Goal: Task Accomplishment & Management: Use online tool/utility

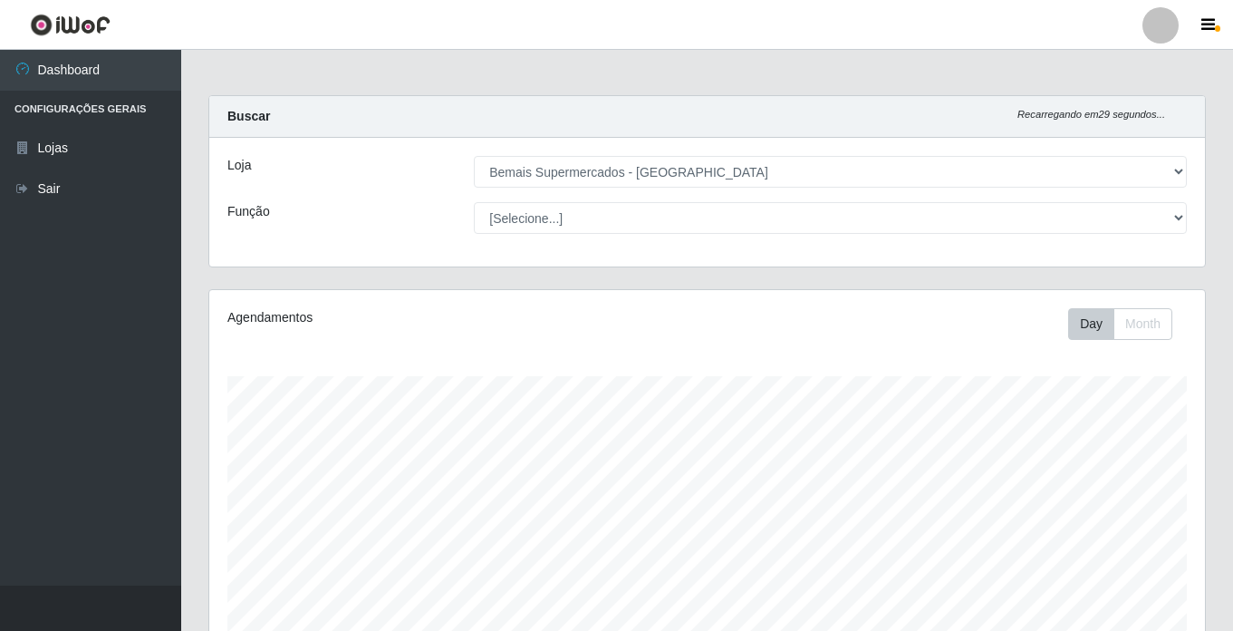
select select "250"
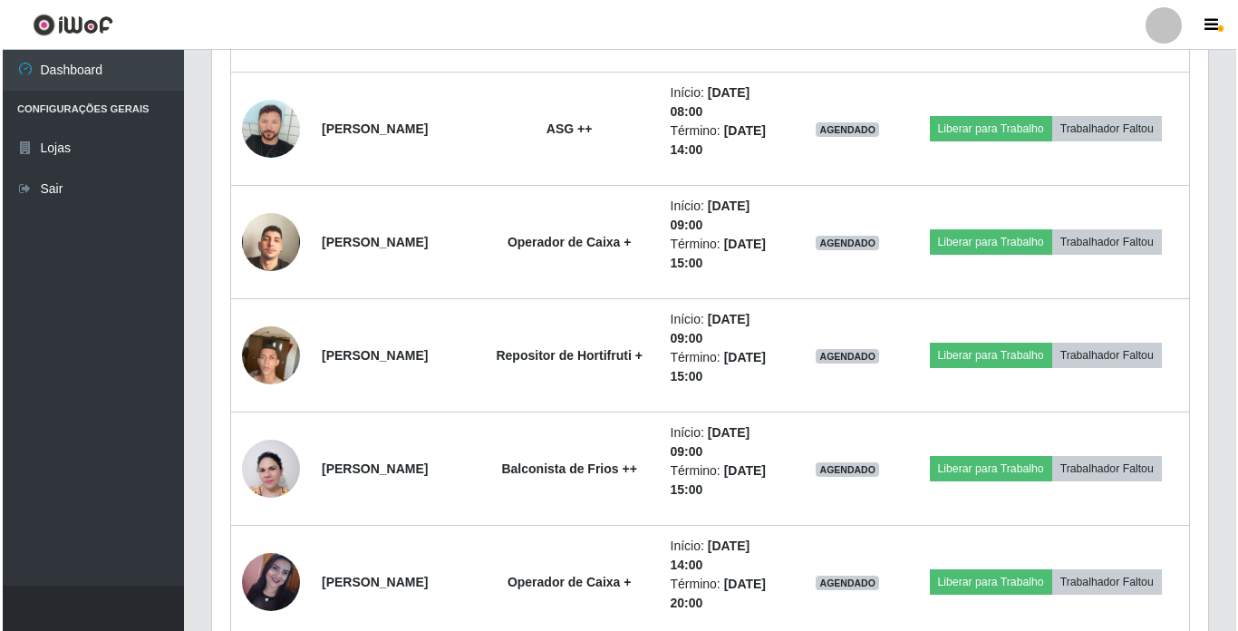
scroll to position [2266, 0]
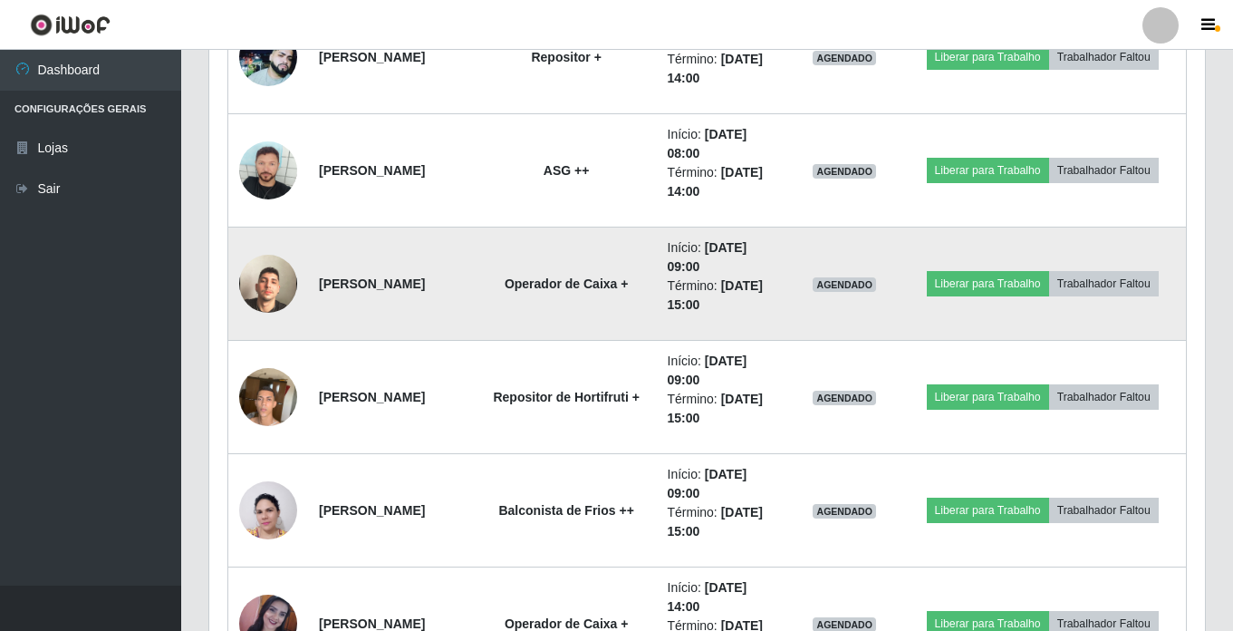
click at [260, 281] on img at bounding box center [268, 283] width 58 height 103
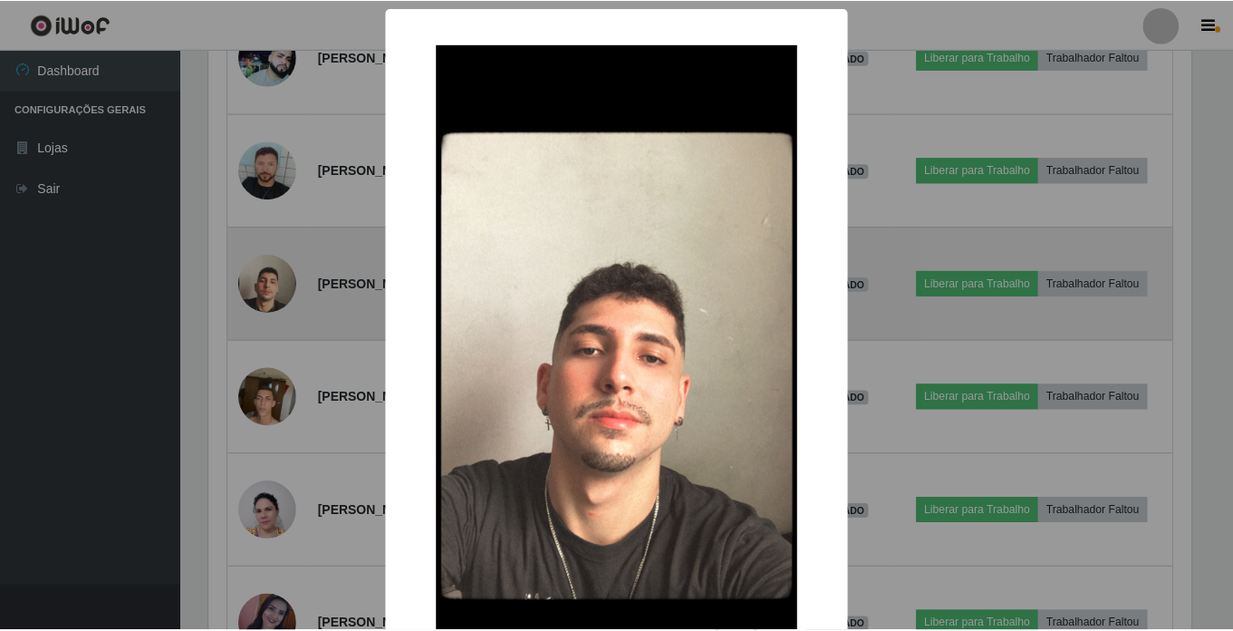
scroll to position [376, 987]
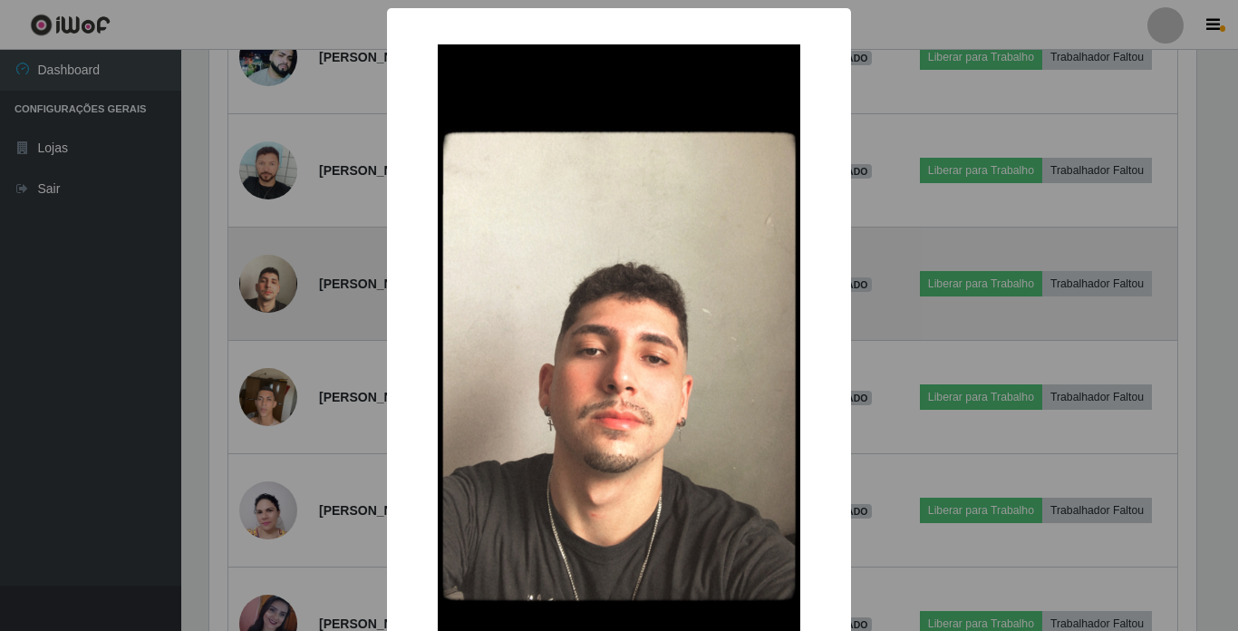
click at [260, 281] on div "× OK Cancel" at bounding box center [619, 315] width 1238 height 631
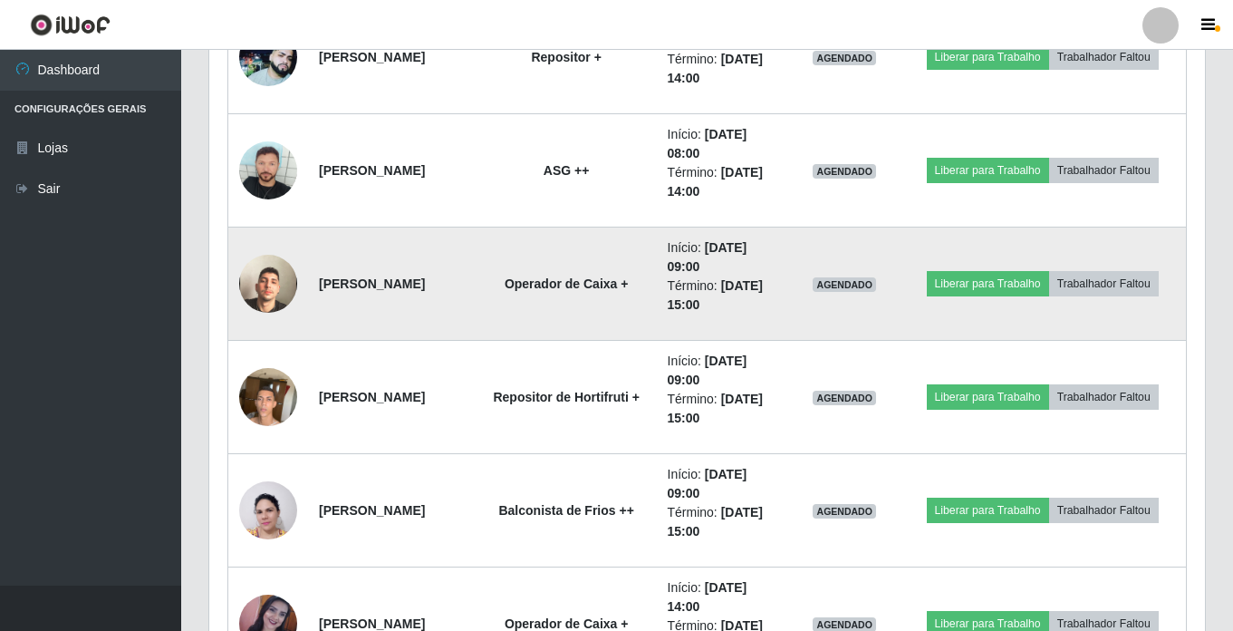
scroll to position [376, 996]
click at [260, 281] on img at bounding box center [268, 283] width 58 height 103
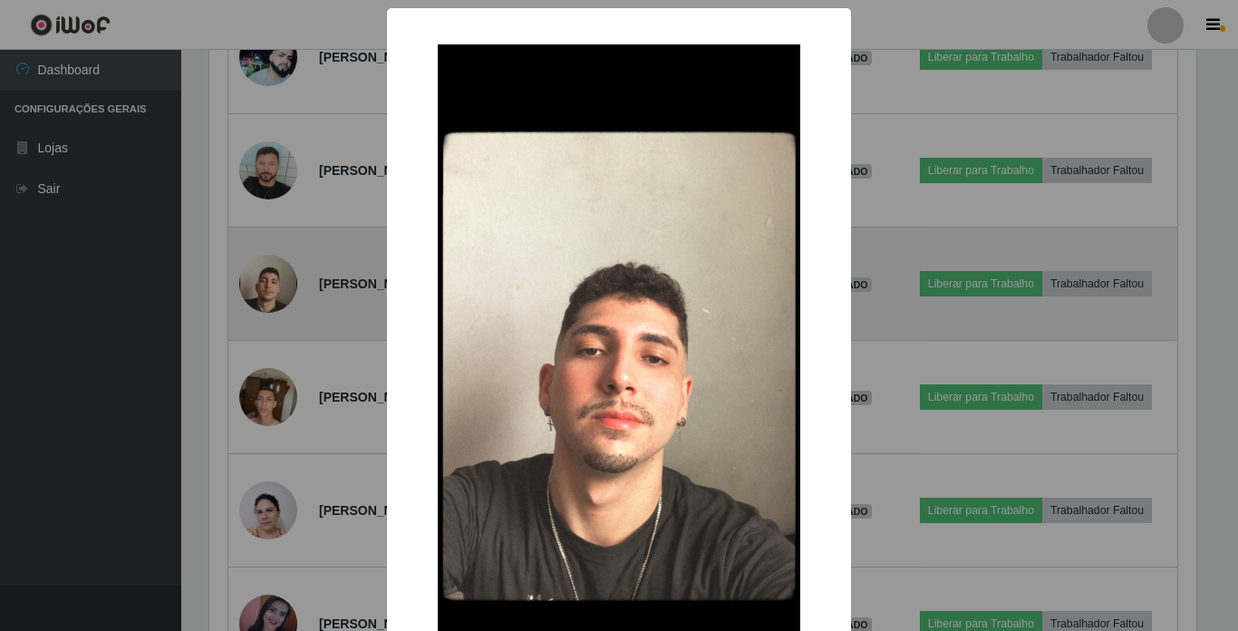
click at [260, 281] on div "× OK Cancel" at bounding box center [619, 315] width 1238 height 631
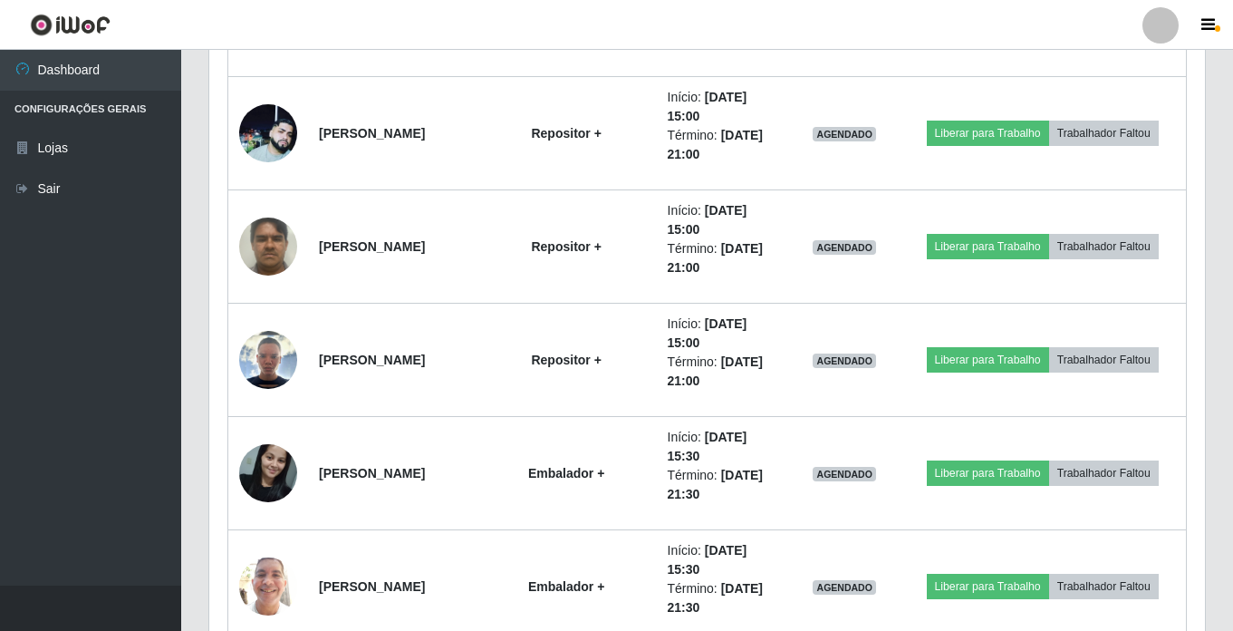
scroll to position [3354, 0]
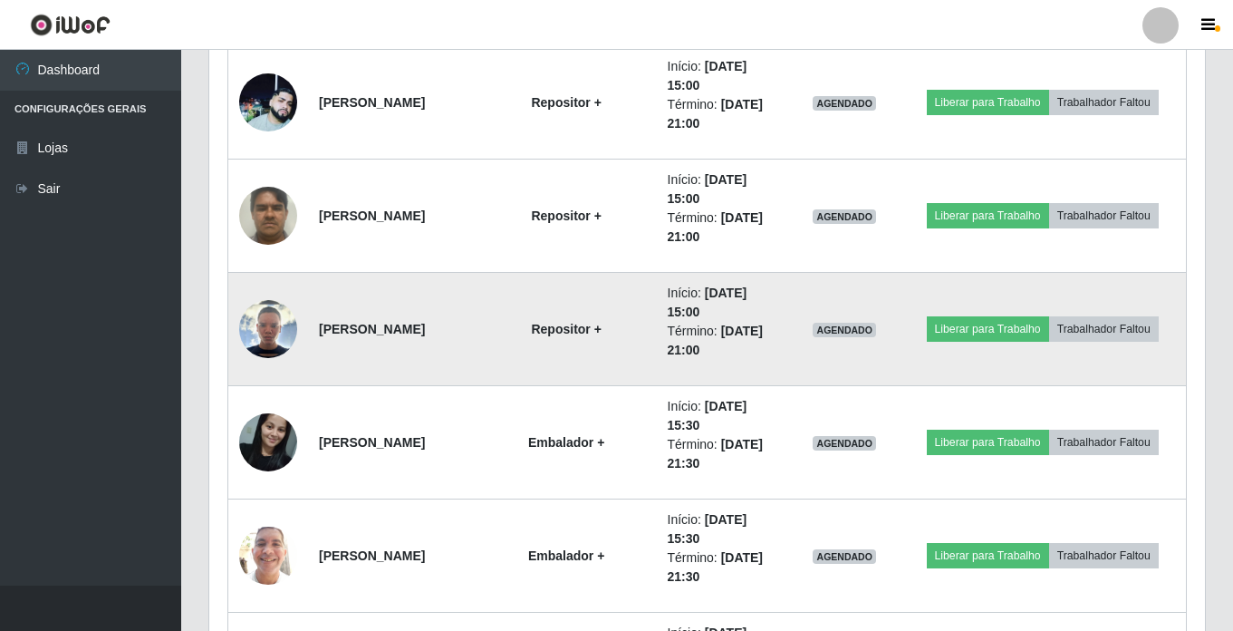
click at [252, 323] on img at bounding box center [268, 329] width 58 height 58
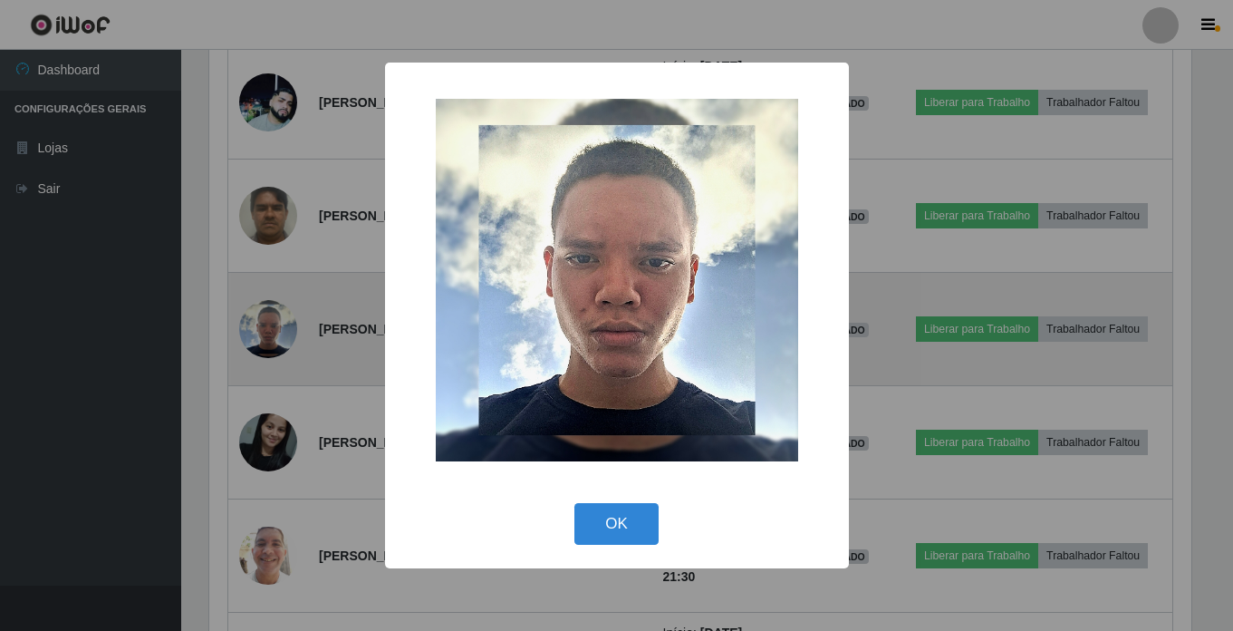
scroll to position [376, 987]
click at [252, 323] on div "× OK Cancel" at bounding box center [619, 315] width 1238 height 631
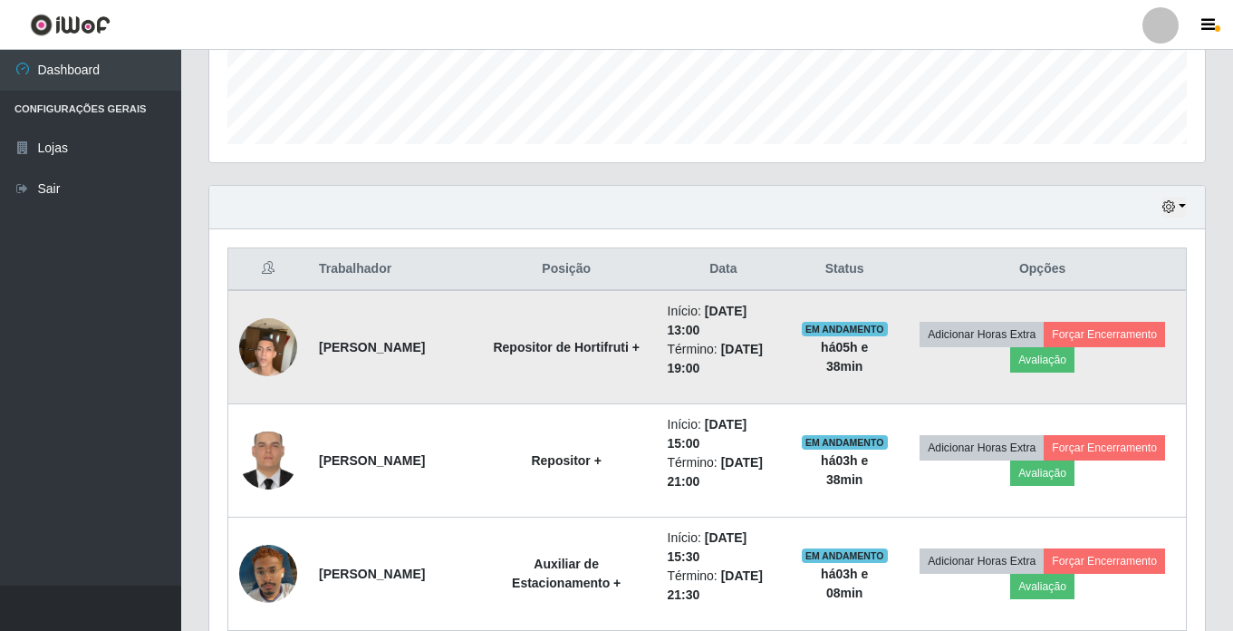
scroll to position [454, 0]
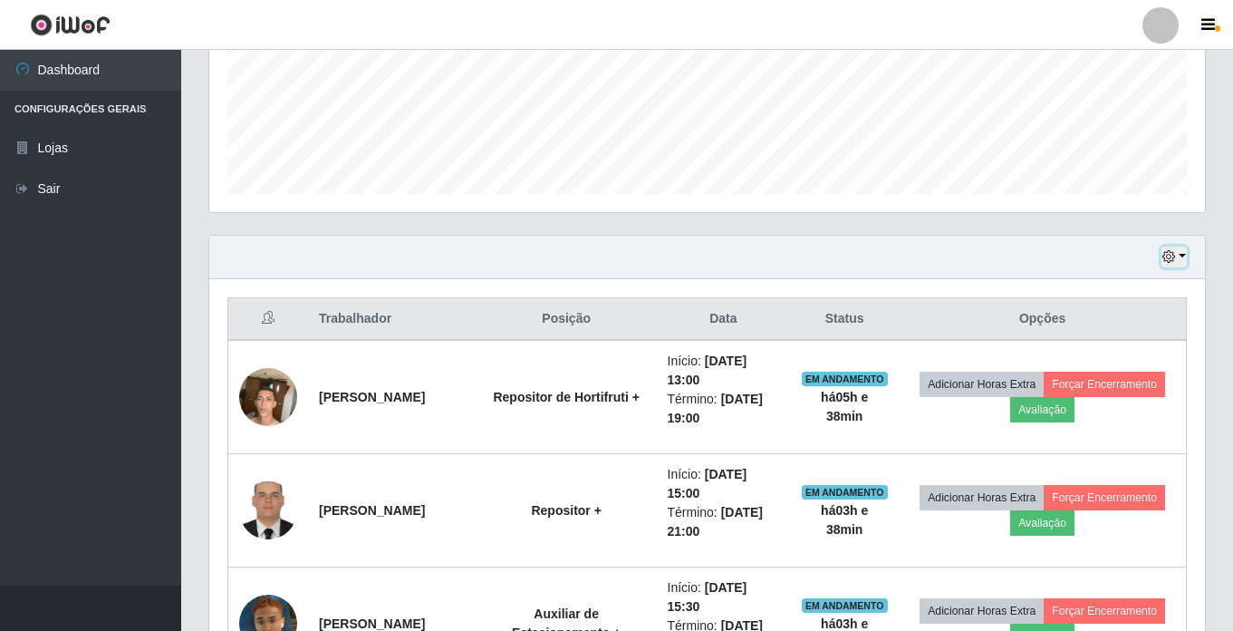
click at [1173, 256] on icon "button" at bounding box center [1169, 256] width 13 height 13
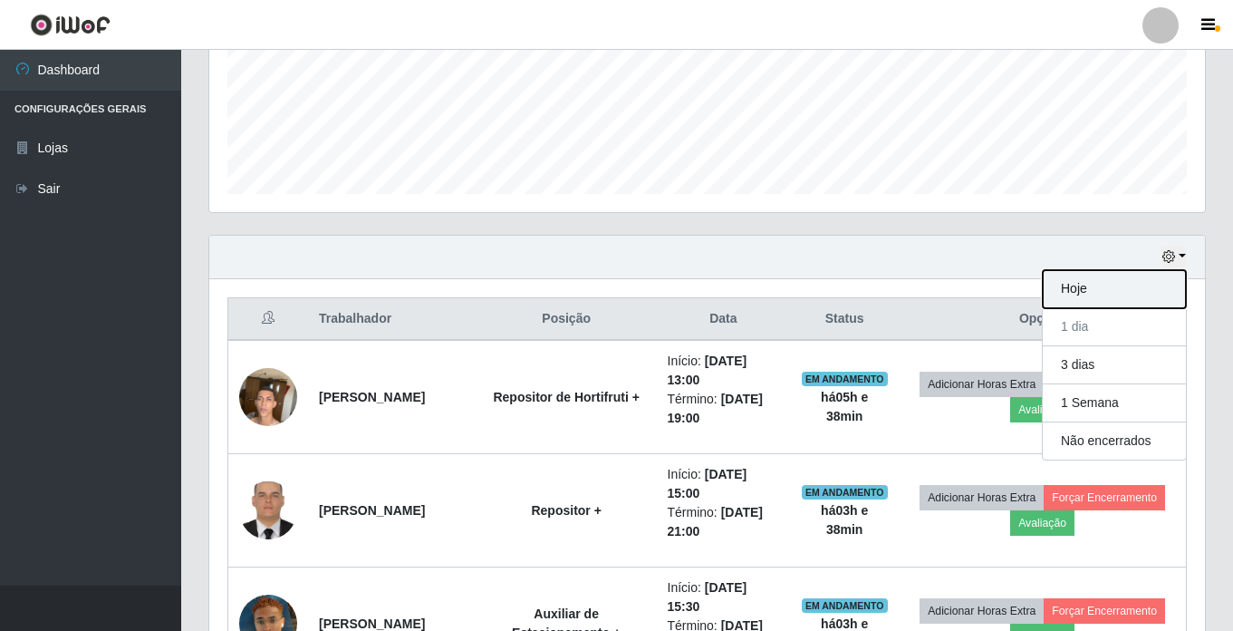
click at [1104, 285] on button "Hoje" at bounding box center [1114, 289] width 143 height 38
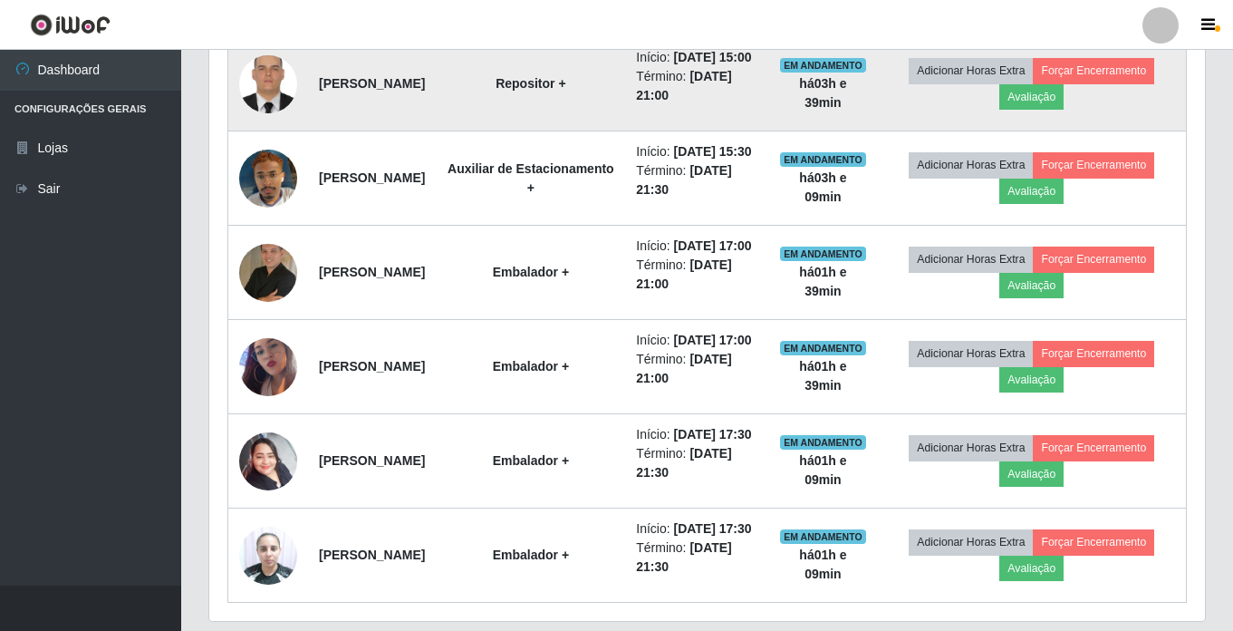
scroll to position [1043, 0]
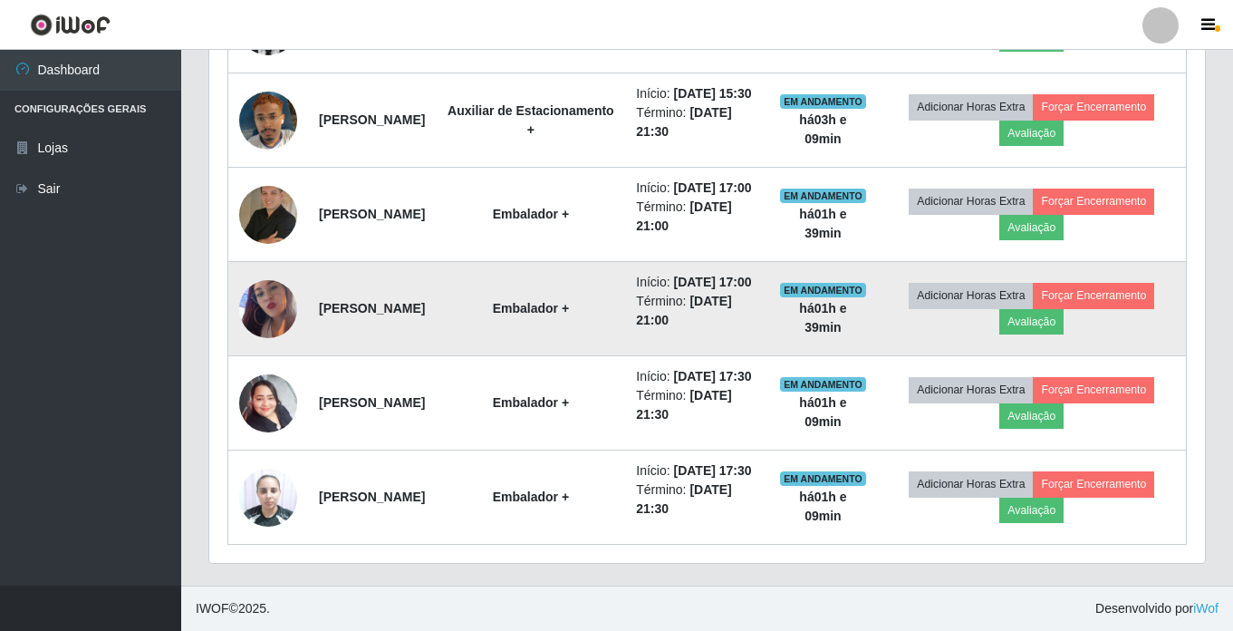
click at [271, 257] on img at bounding box center [268, 308] width 58 height 103
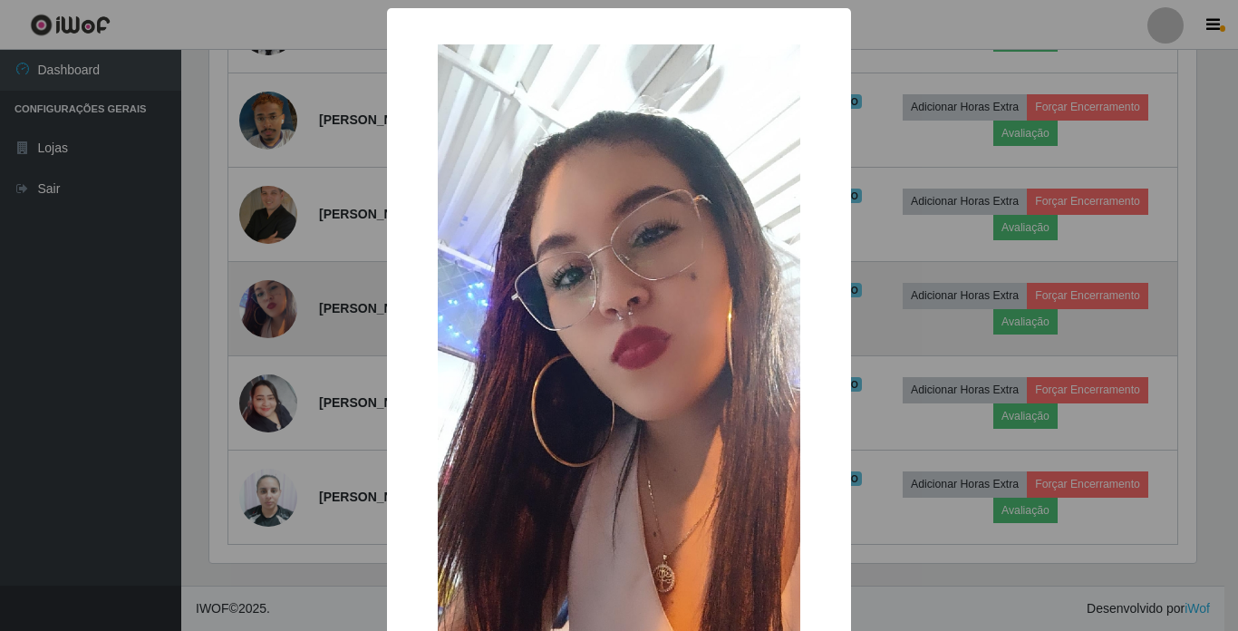
click at [271, 257] on div "× OK Cancel" at bounding box center [619, 315] width 1238 height 631
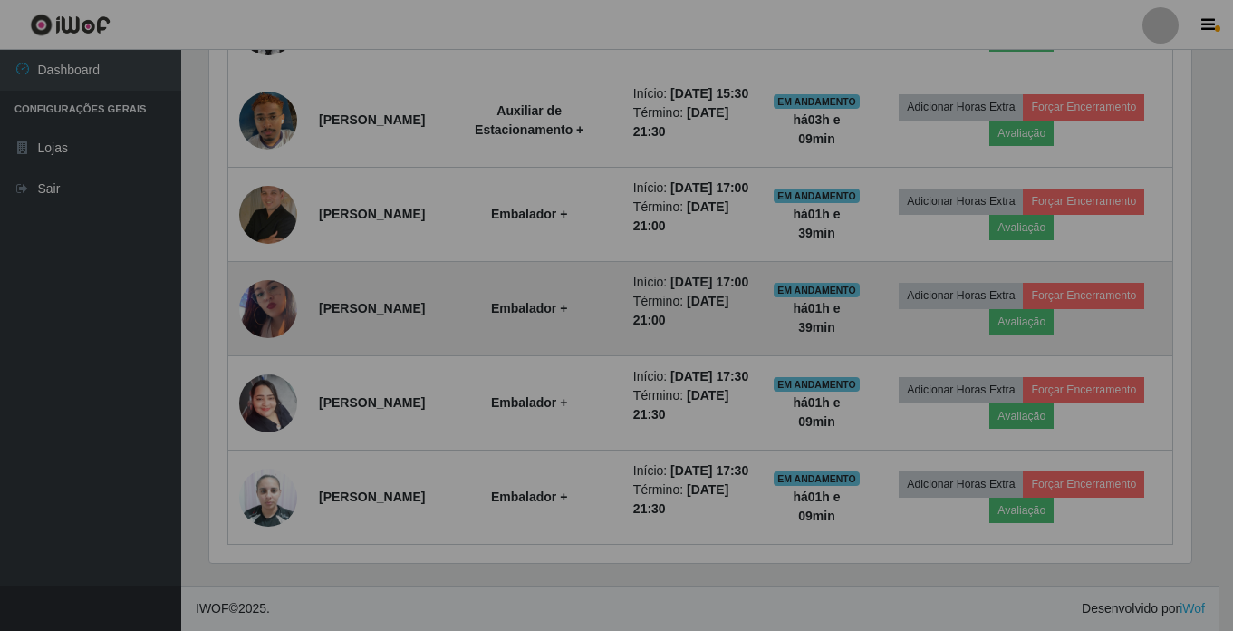
scroll to position [376, 996]
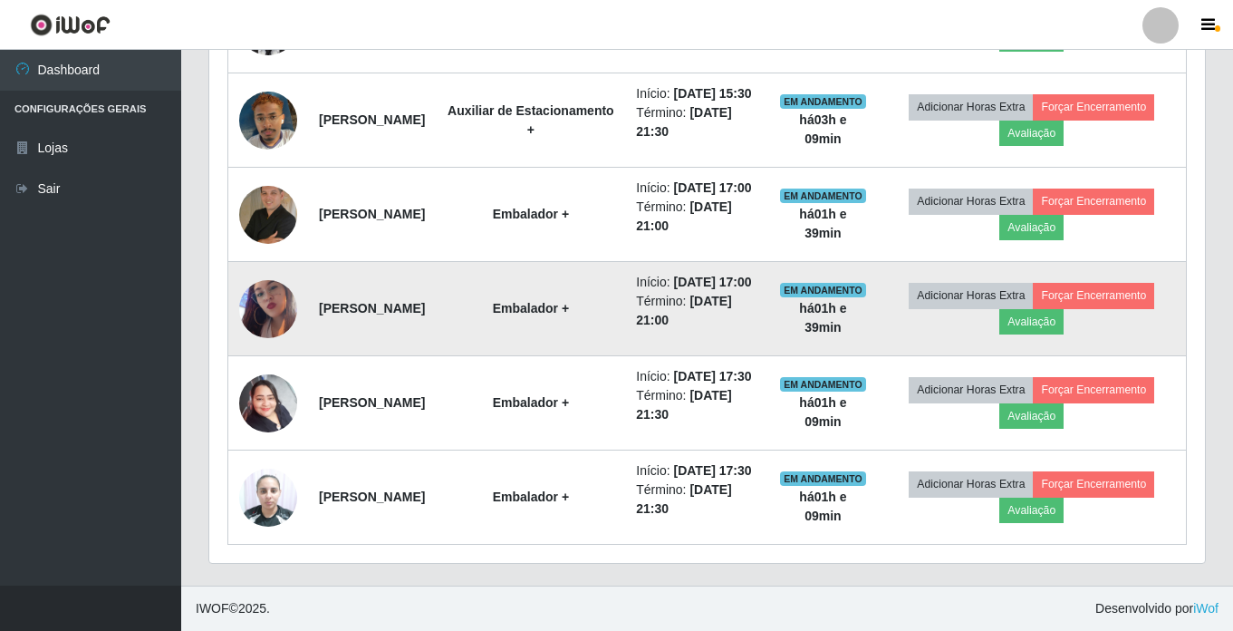
click at [271, 257] on img at bounding box center [268, 308] width 58 height 103
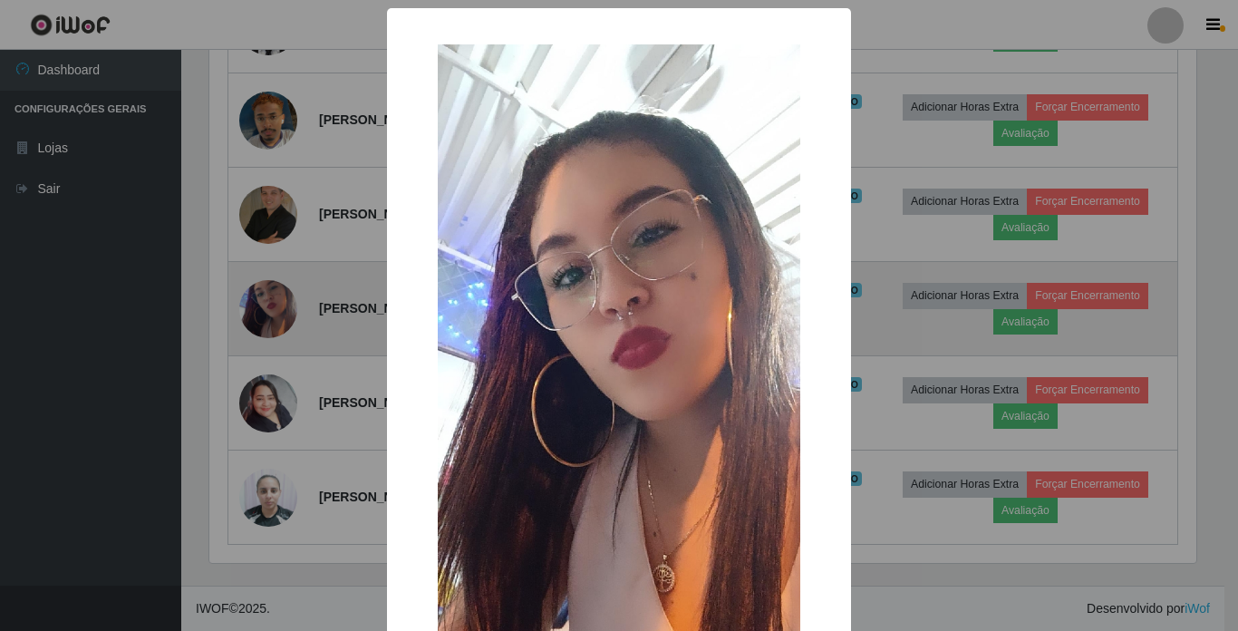
click at [271, 257] on div "× OK Cancel" at bounding box center [619, 315] width 1238 height 631
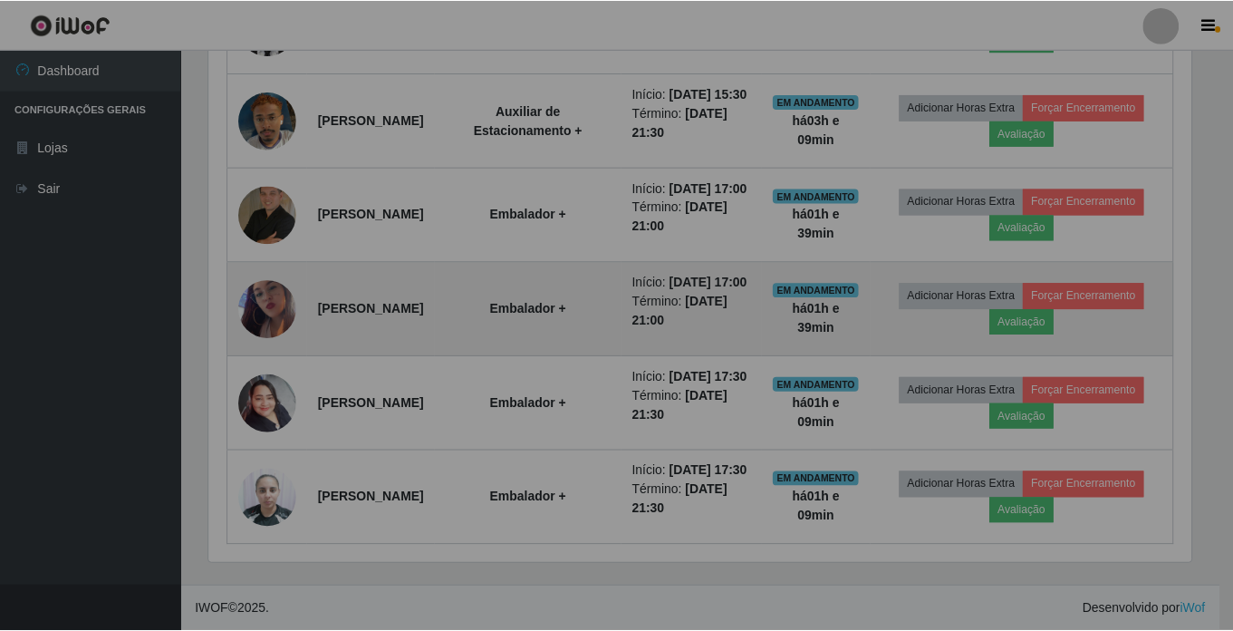
scroll to position [376, 996]
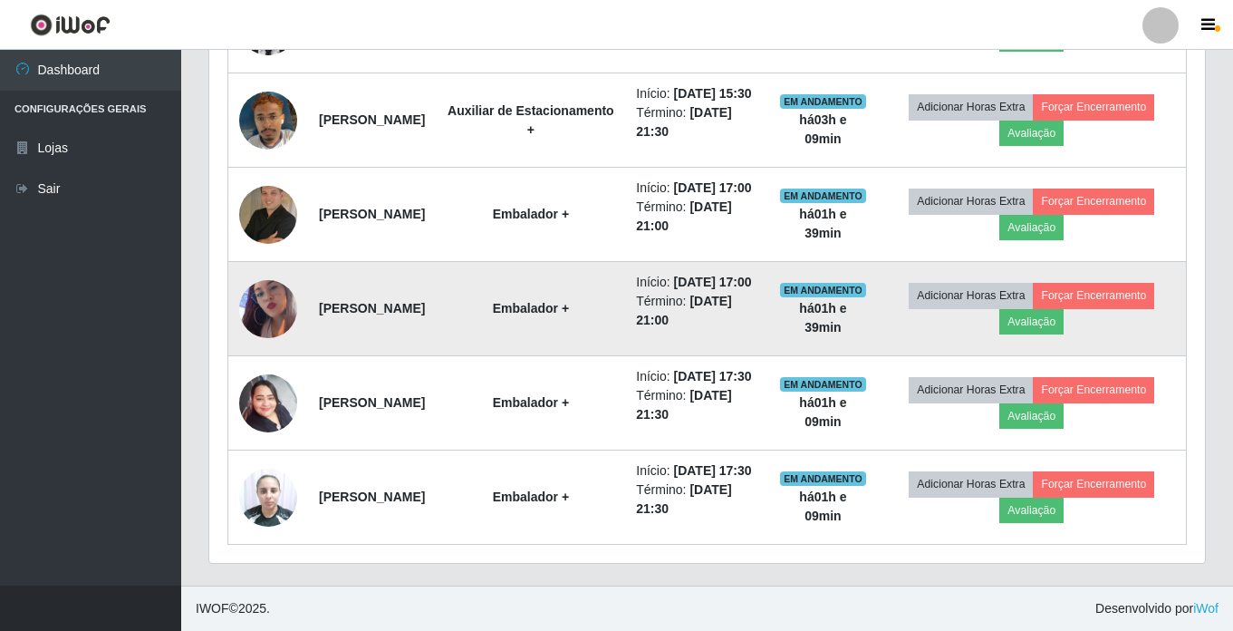
click at [271, 257] on img at bounding box center [268, 308] width 58 height 103
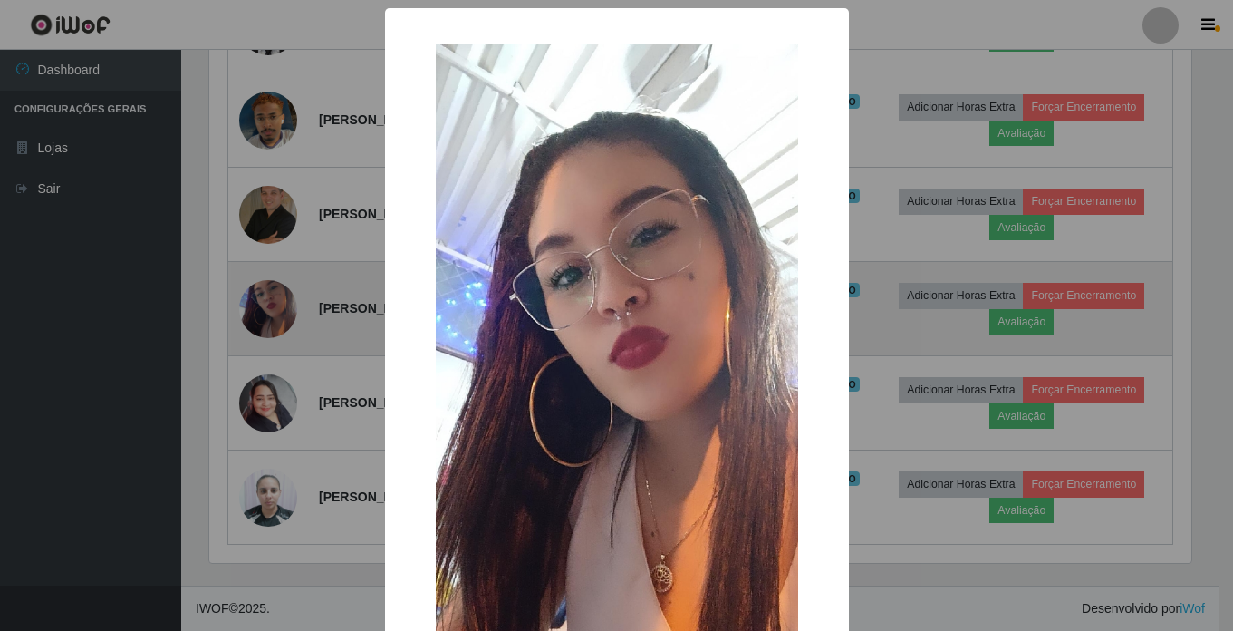
scroll to position [376, 987]
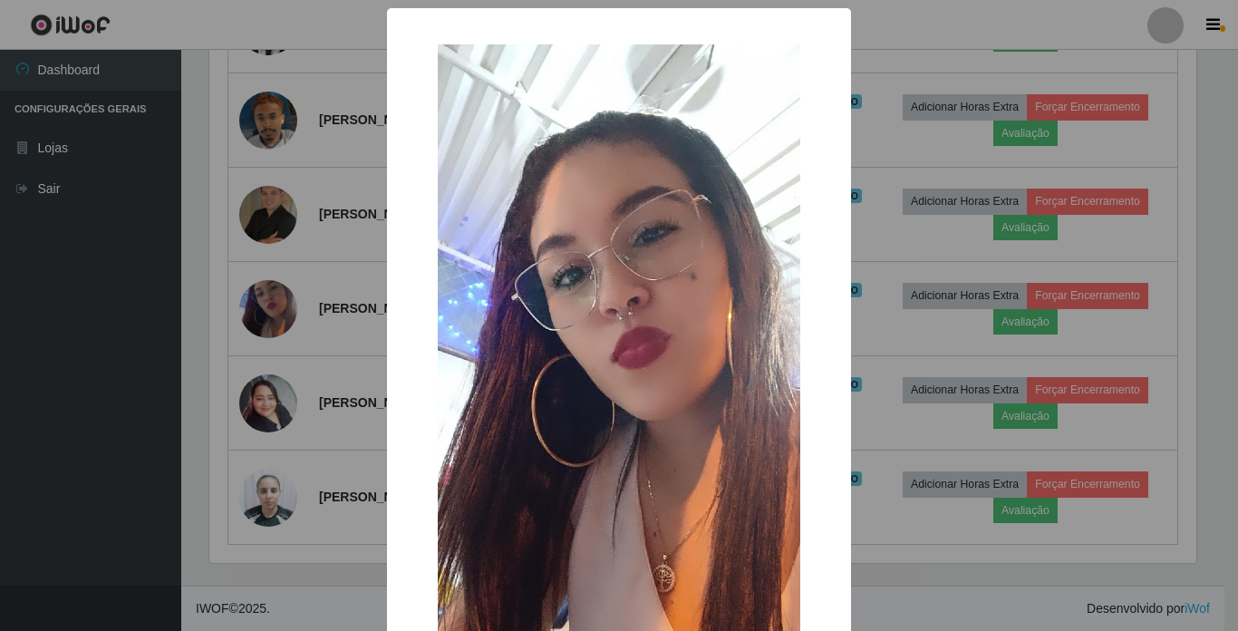
click at [271, 256] on div "× OK Cancel" at bounding box center [619, 315] width 1238 height 631
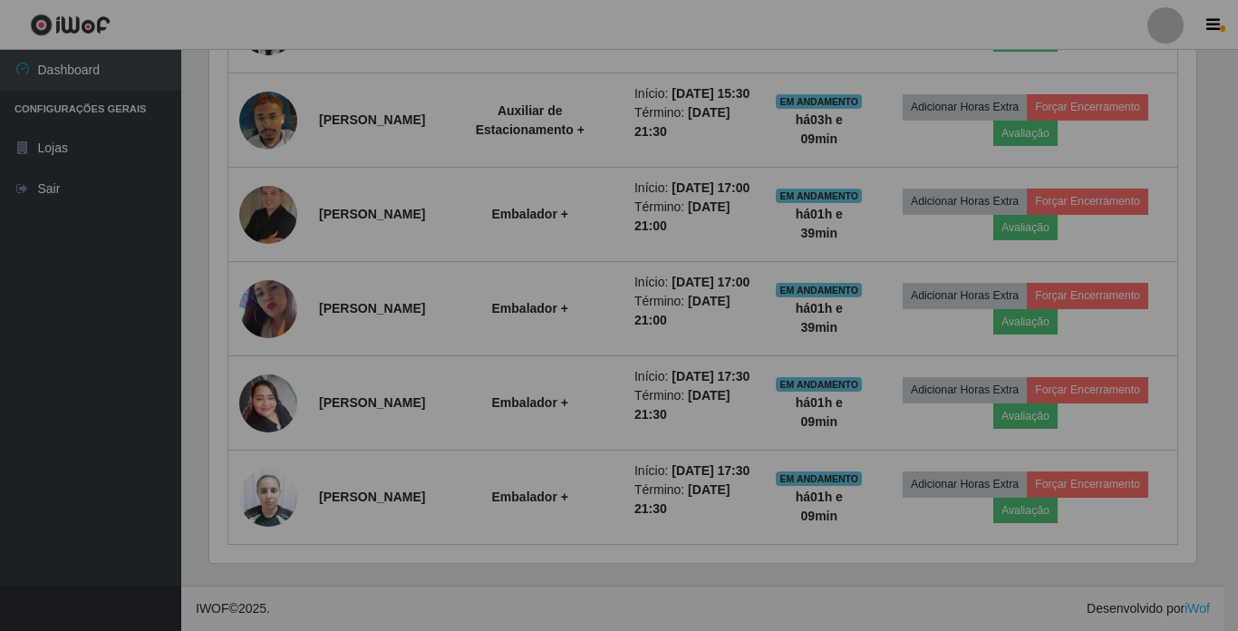
scroll to position [376, 996]
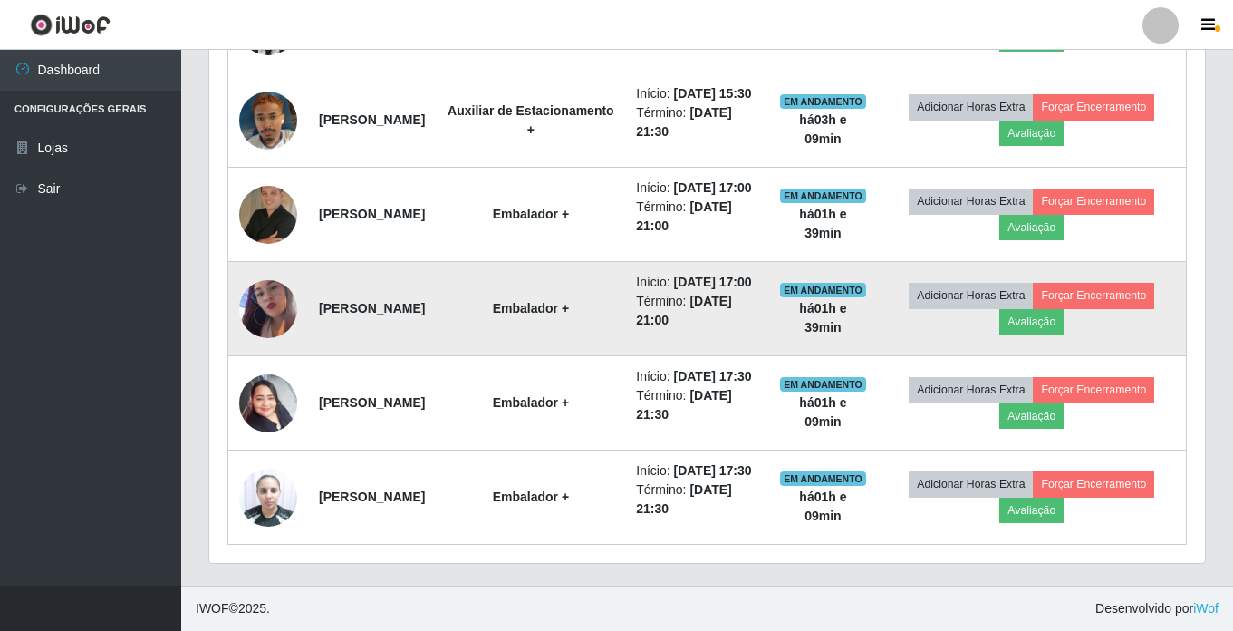
click at [271, 257] on img at bounding box center [268, 308] width 58 height 103
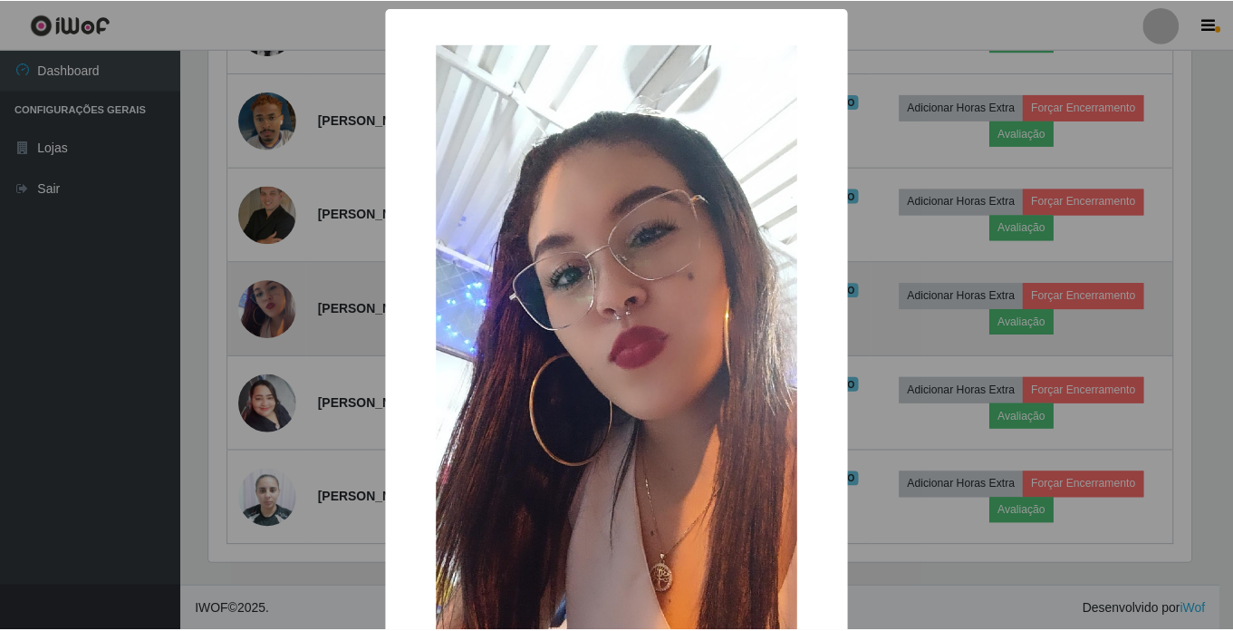
scroll to position [376, 987]
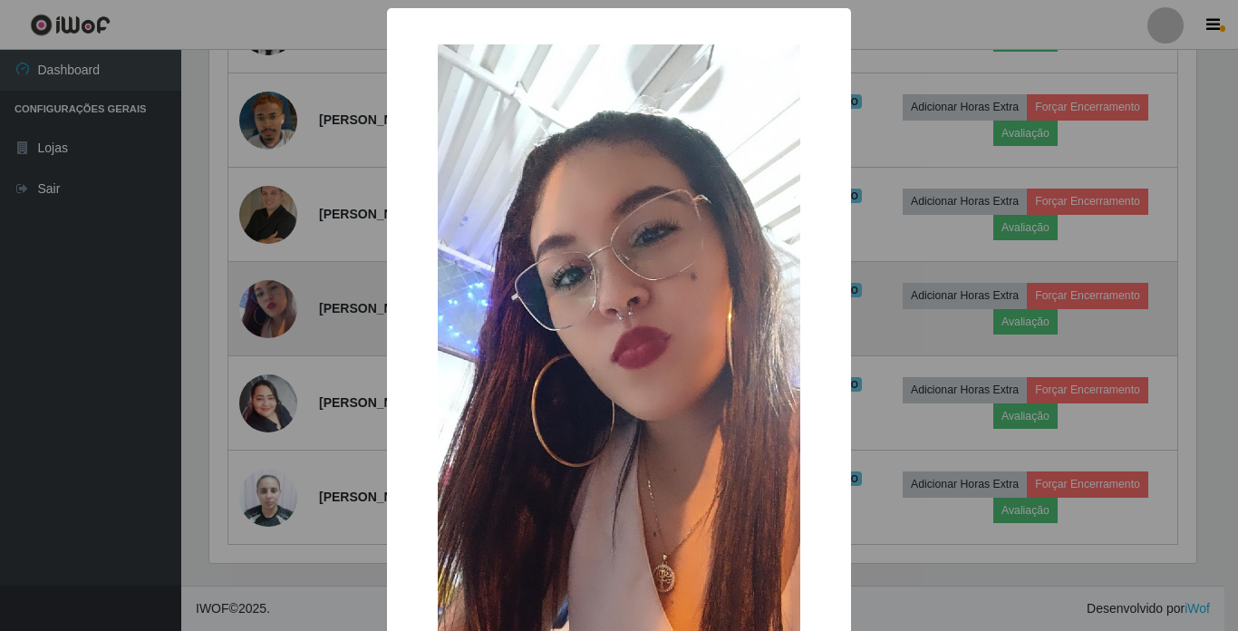
click at [271, 256] on div "× OK Cancel" at bounding box center [619, 315] width 1238 height 631
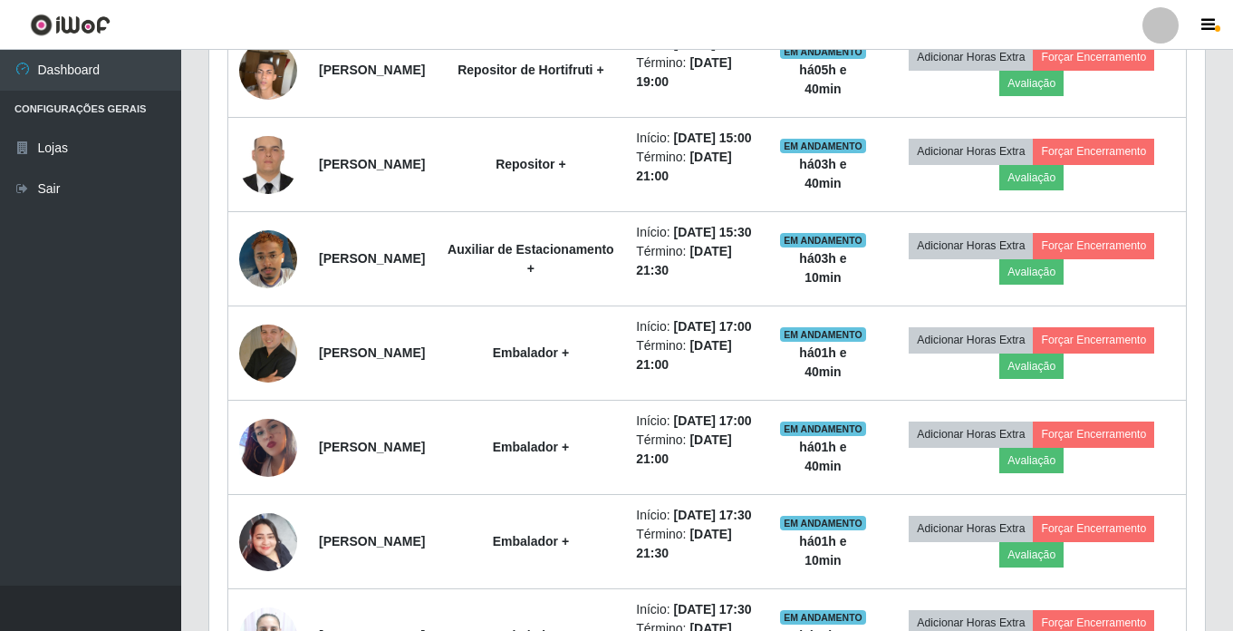
scroll to position [499, 0]
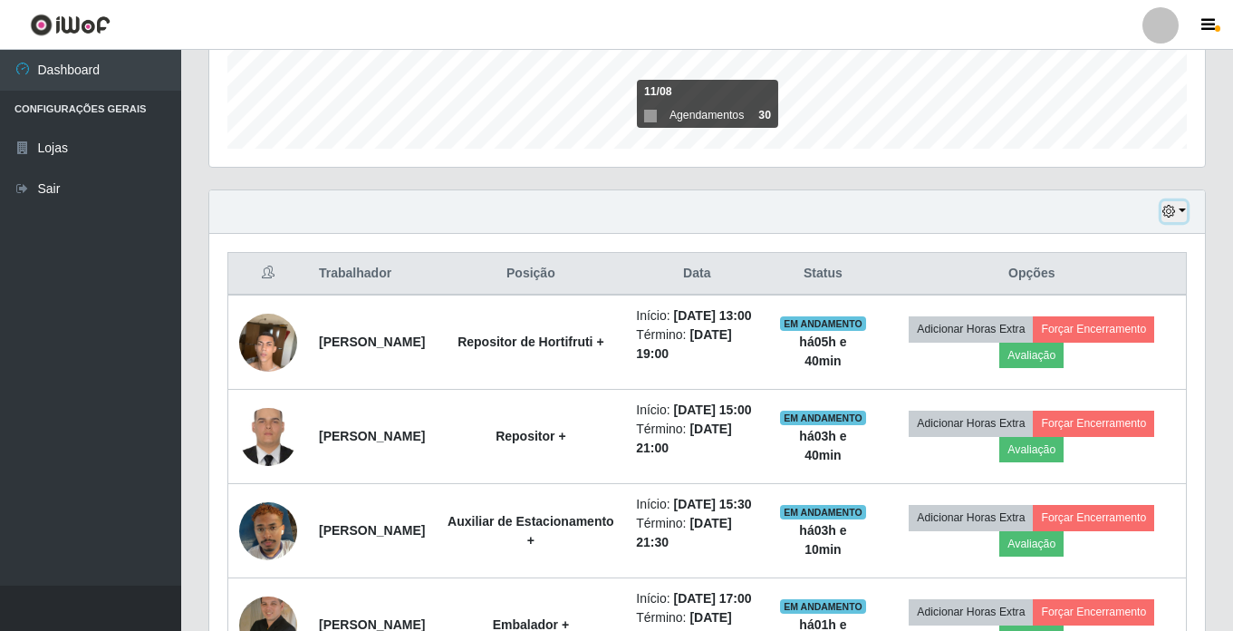
click at [1180, 212] on button "button" at bounding box center [1174, 211] width 25 height 21
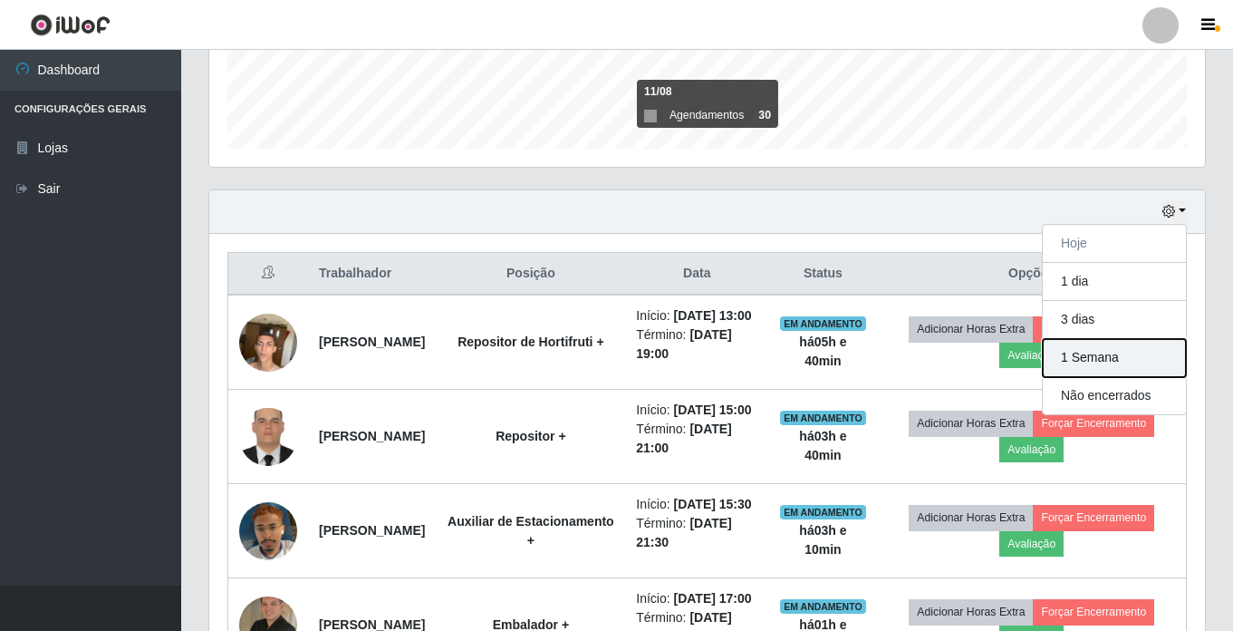
click at [1070, 351] on button "1 Semana" at bounding box center [1114, 358] width 143 height 38
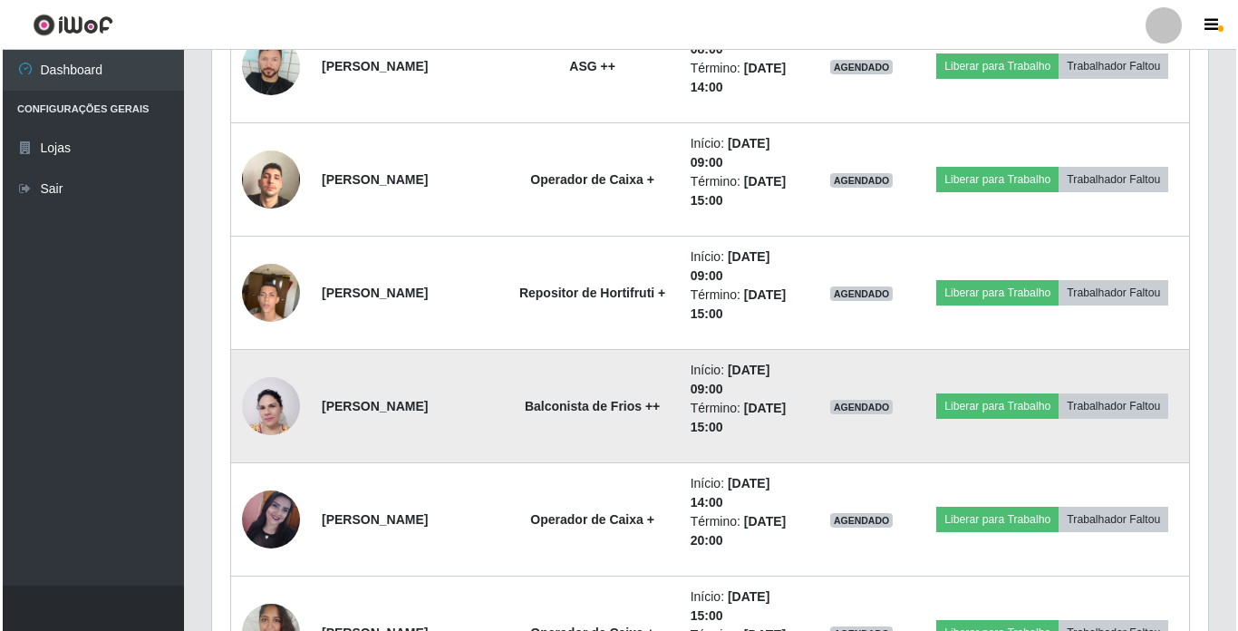
scroll to position [2402, 0]
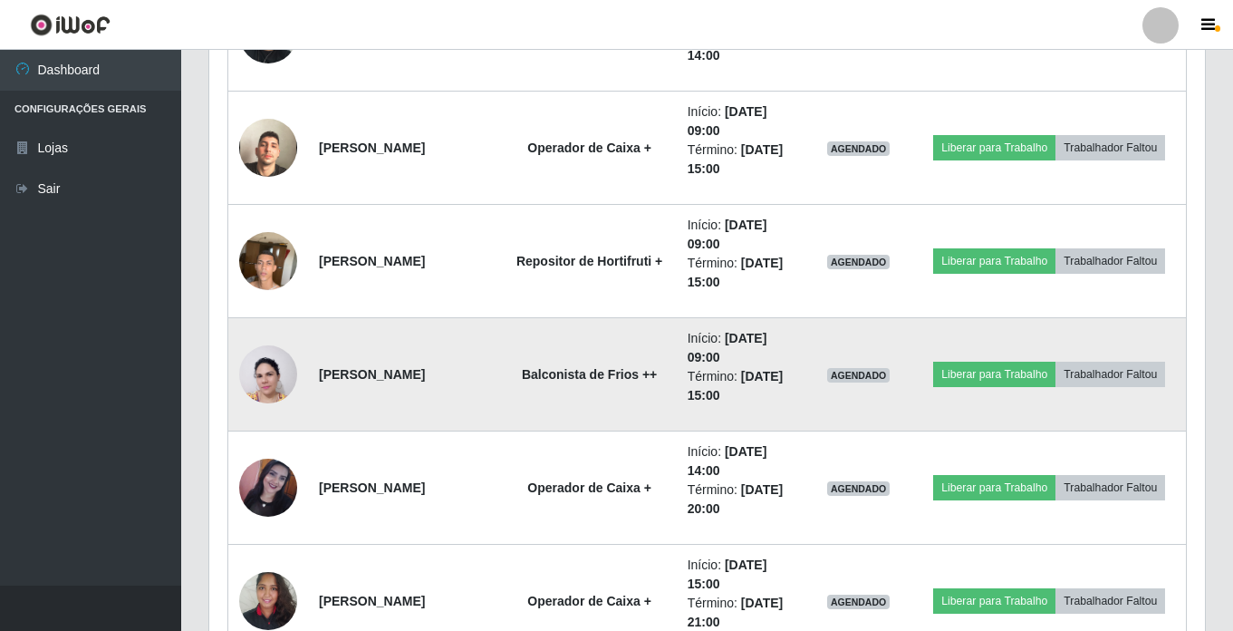
click at [266, 361] on img at bounding box center [268, 374] width 58 height 78
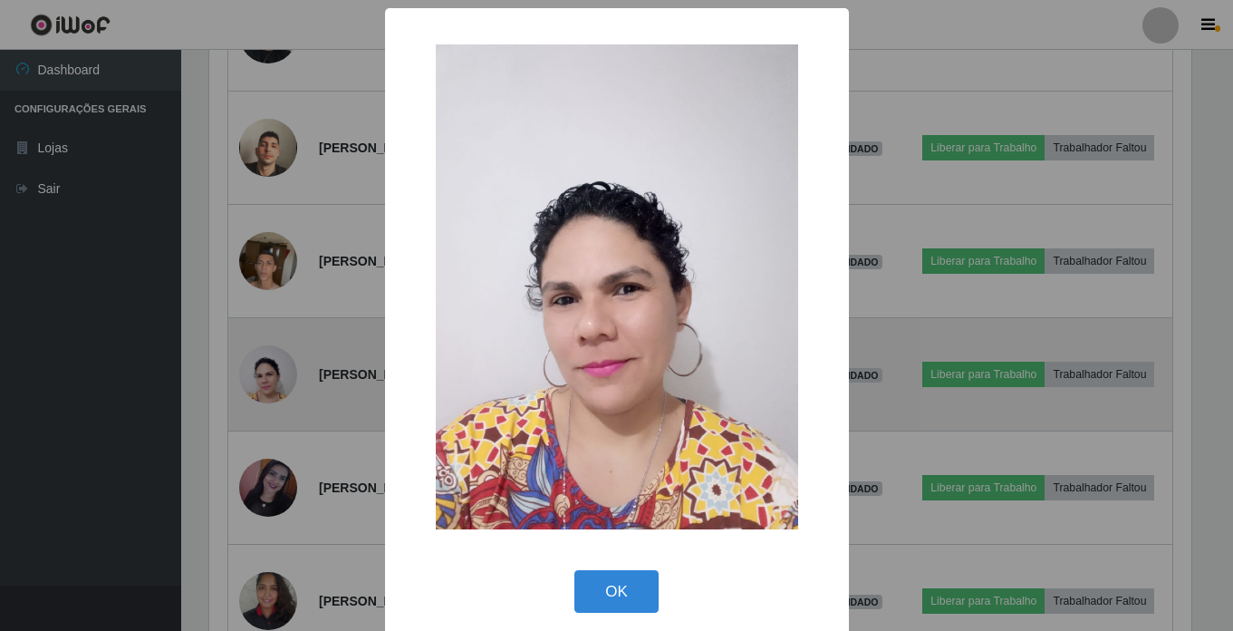
scroll to position [376, 987]
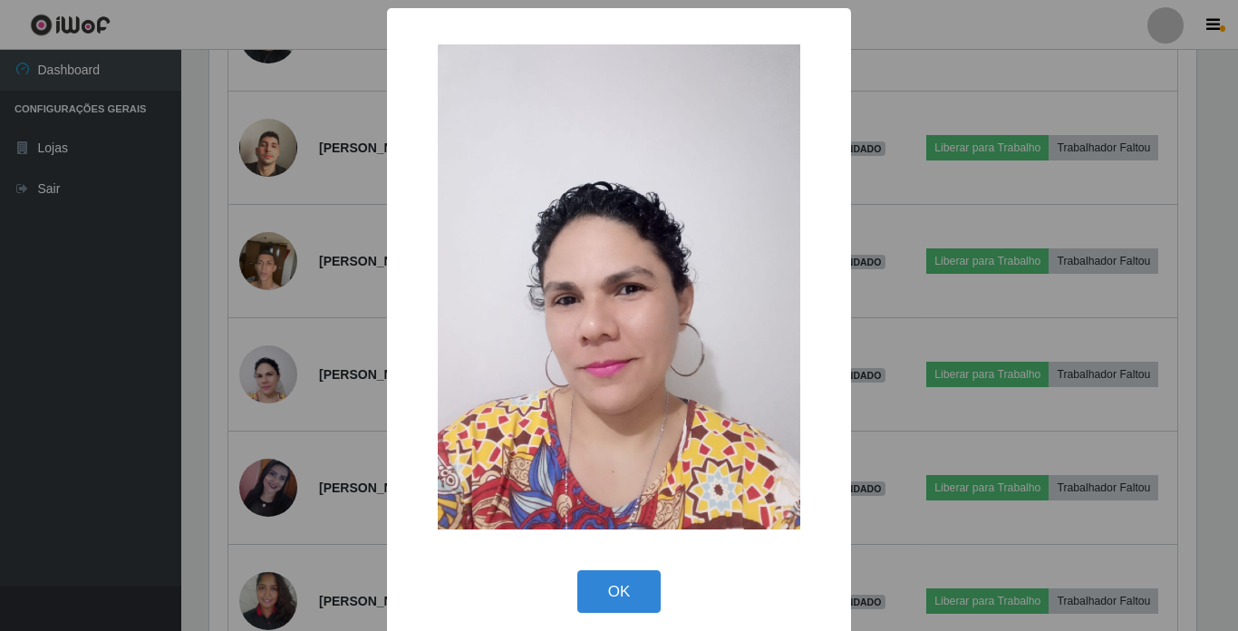
click at [271, 349] on div "× OK Cancel" at bounding box center [619, 315] width 1238 height 631
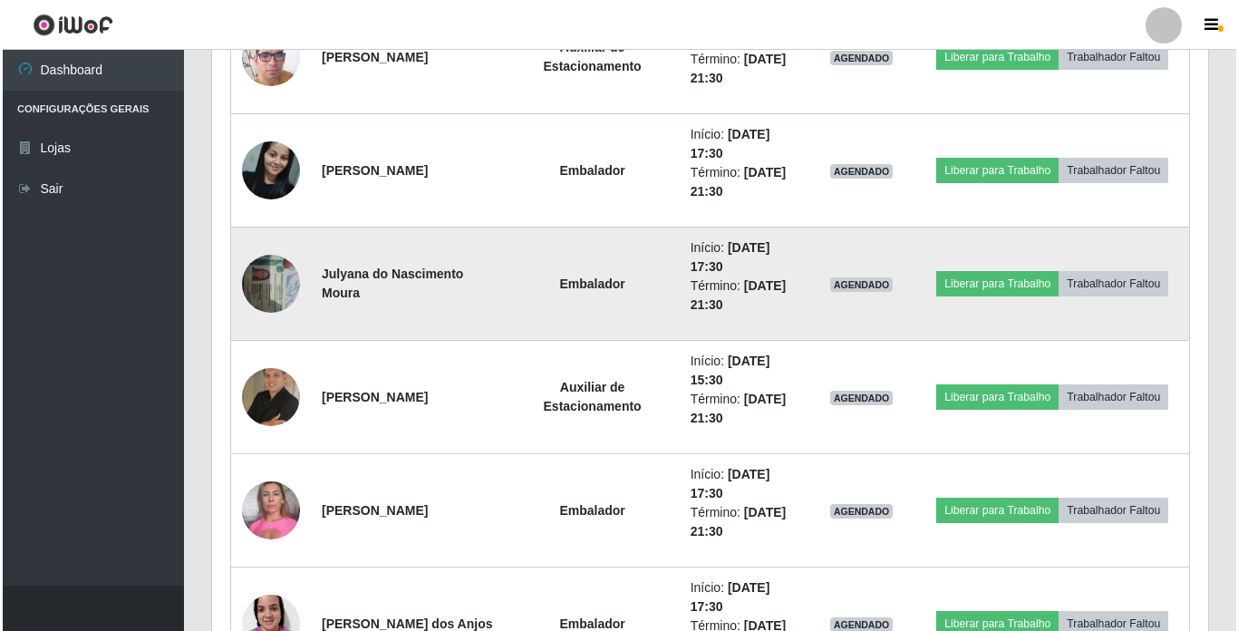
scroll to position [3988, 0]
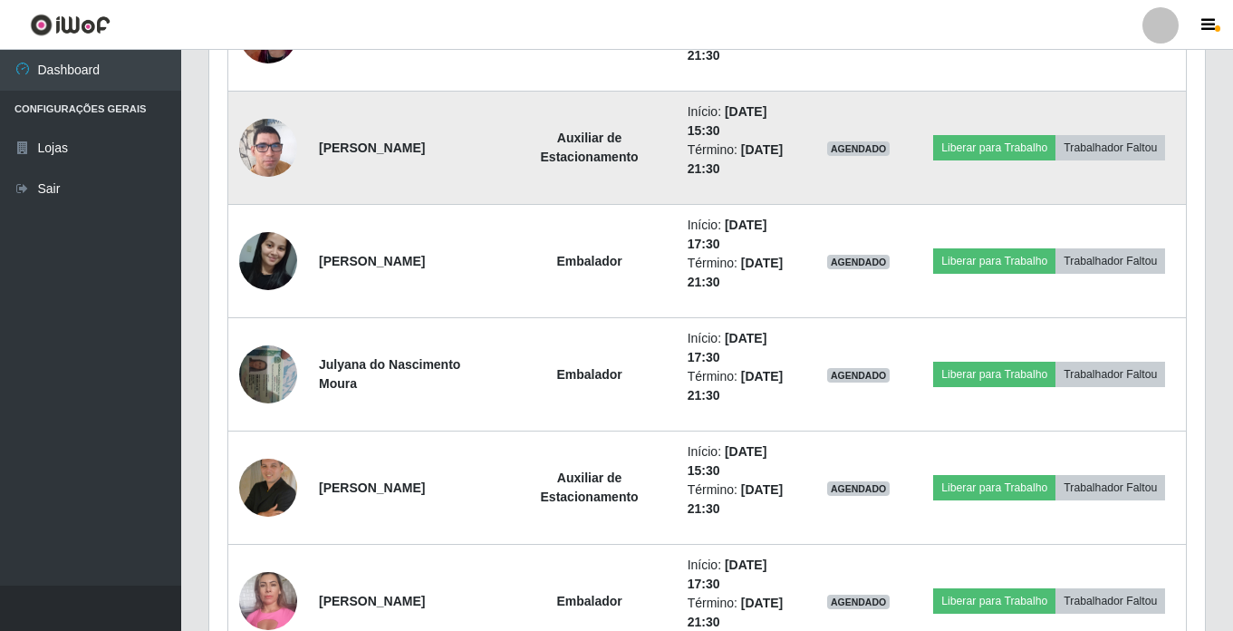
click at [275, 130] on img at bounding box center [268, 147] width 58 height 103
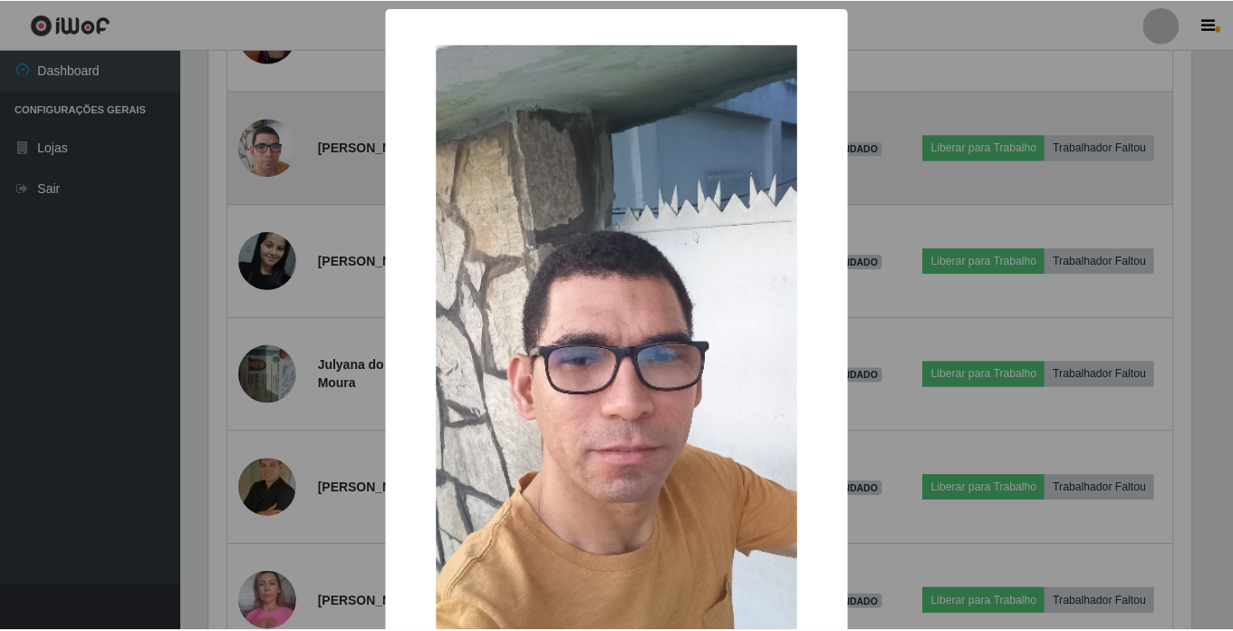
scroll to position [376, 987]
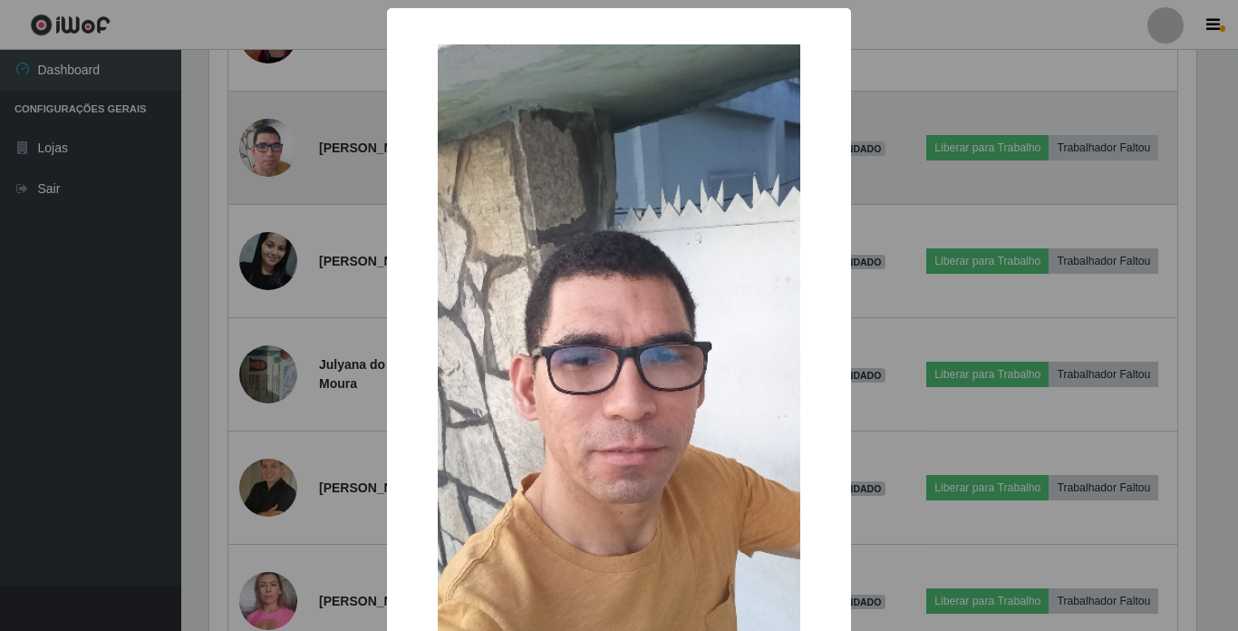
click at [275, 130] on div "× OK Cancel" at bounding box center [619, 315] width 1238 height 631
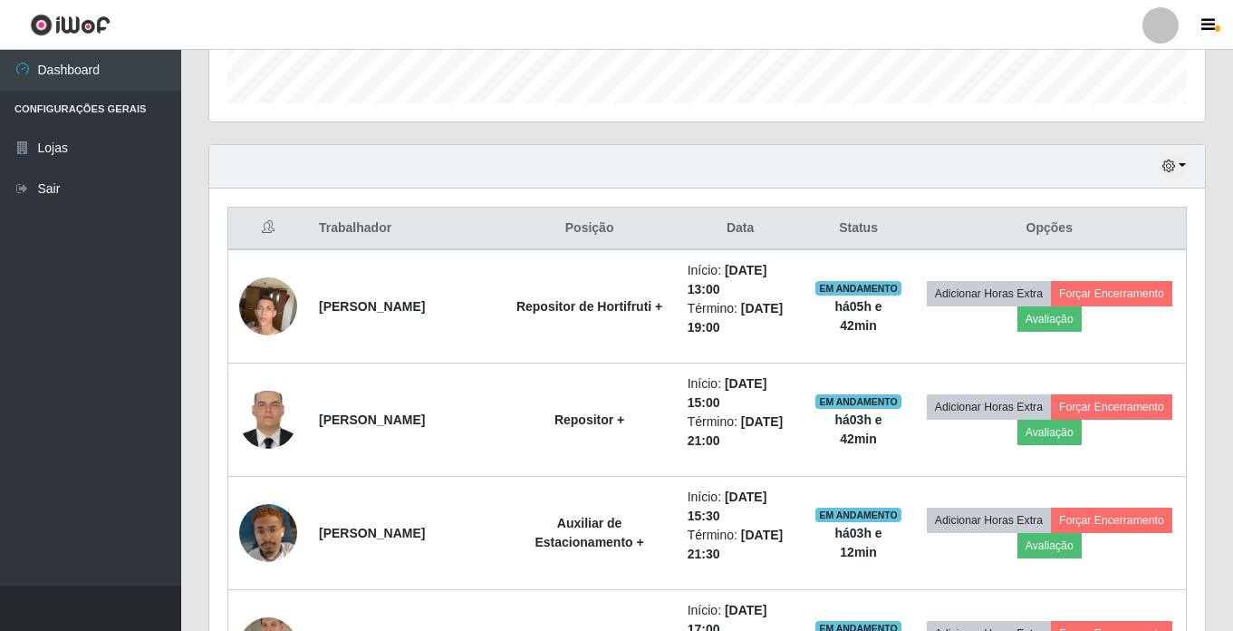
scroll to position [363, 0]
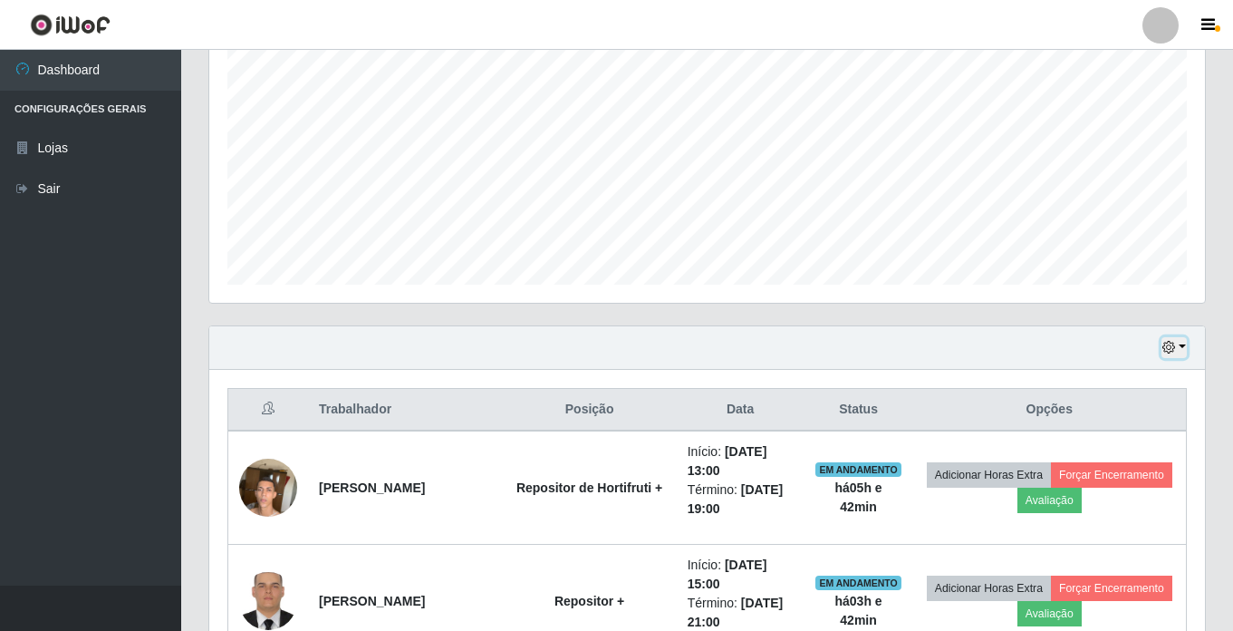
click at [1170, 348] on icon "button" at bounding box center [1169, 347] width 13 height 13
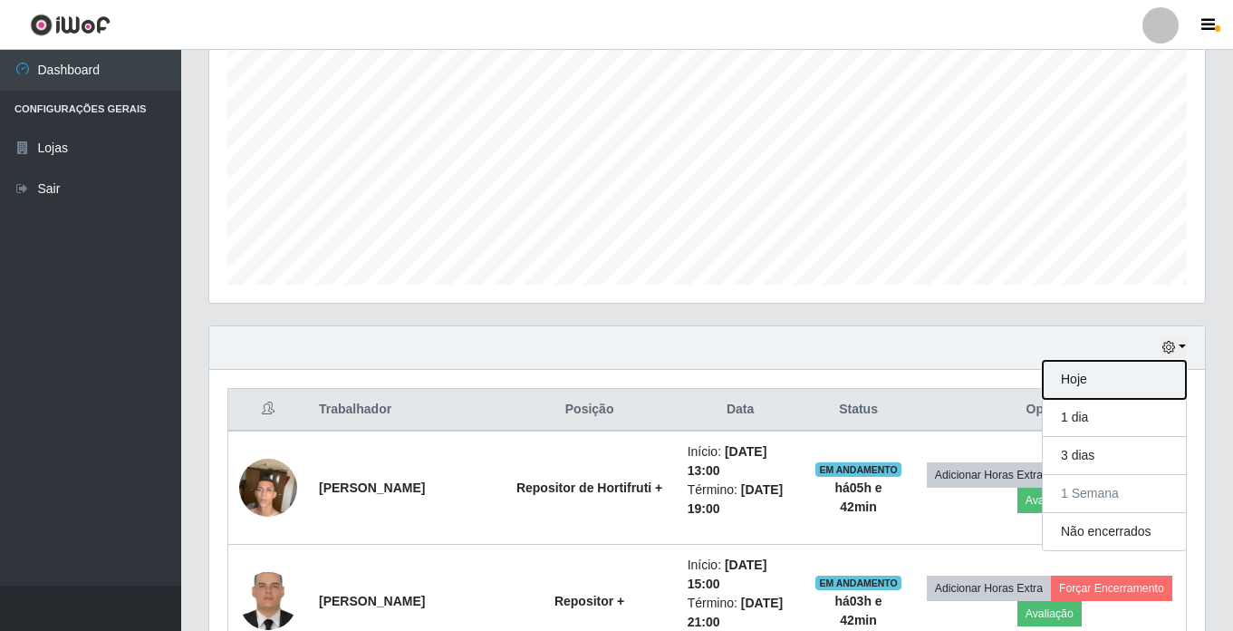
click at [1130, 363] on button "Hoje" at bounding box center [1114, 380] width 143 height 38
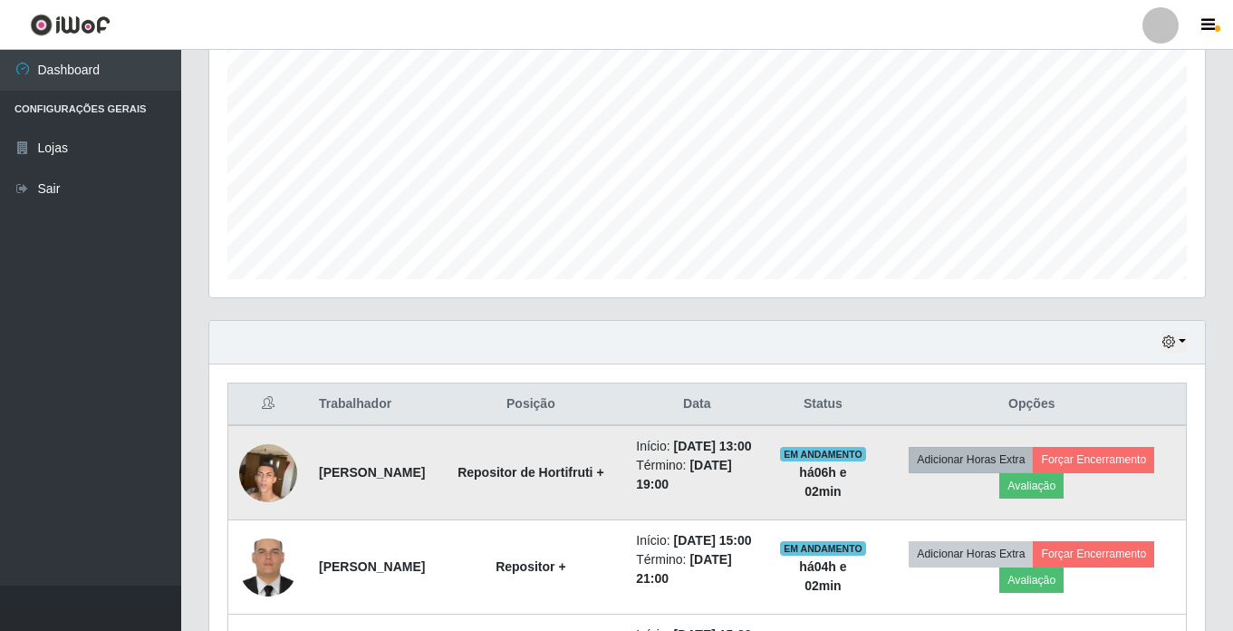
scroll to position [454, 0]
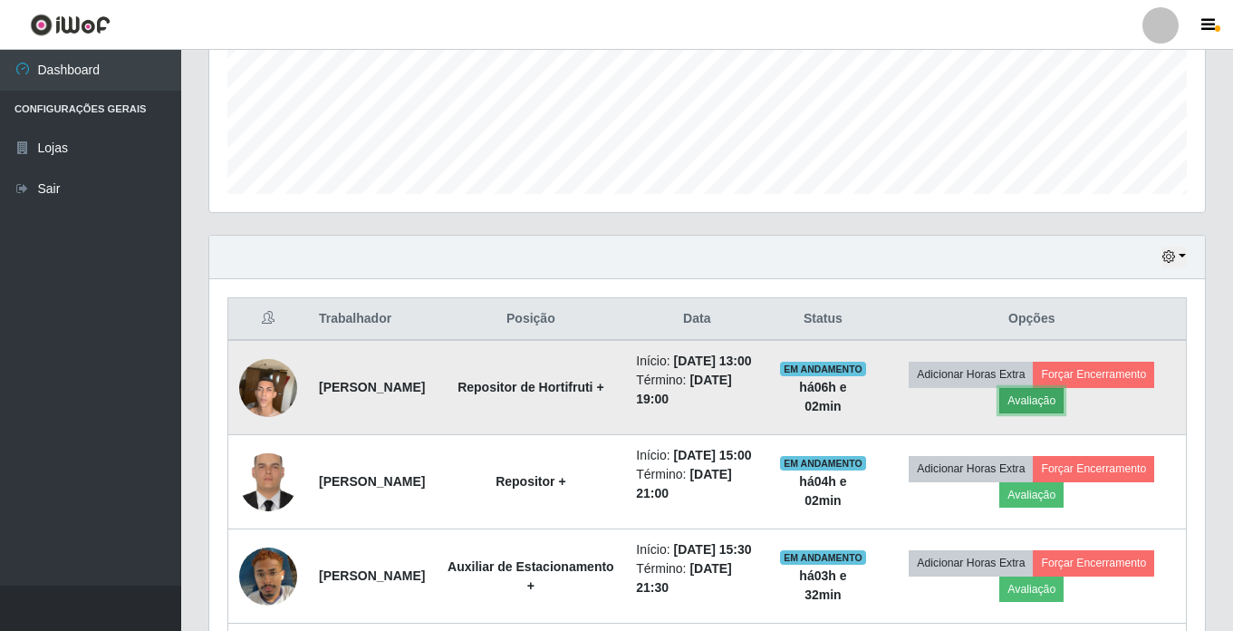
click at [1064, 406] on button "Avaliação" at bounding box center [1031, 400] width 64 height 25
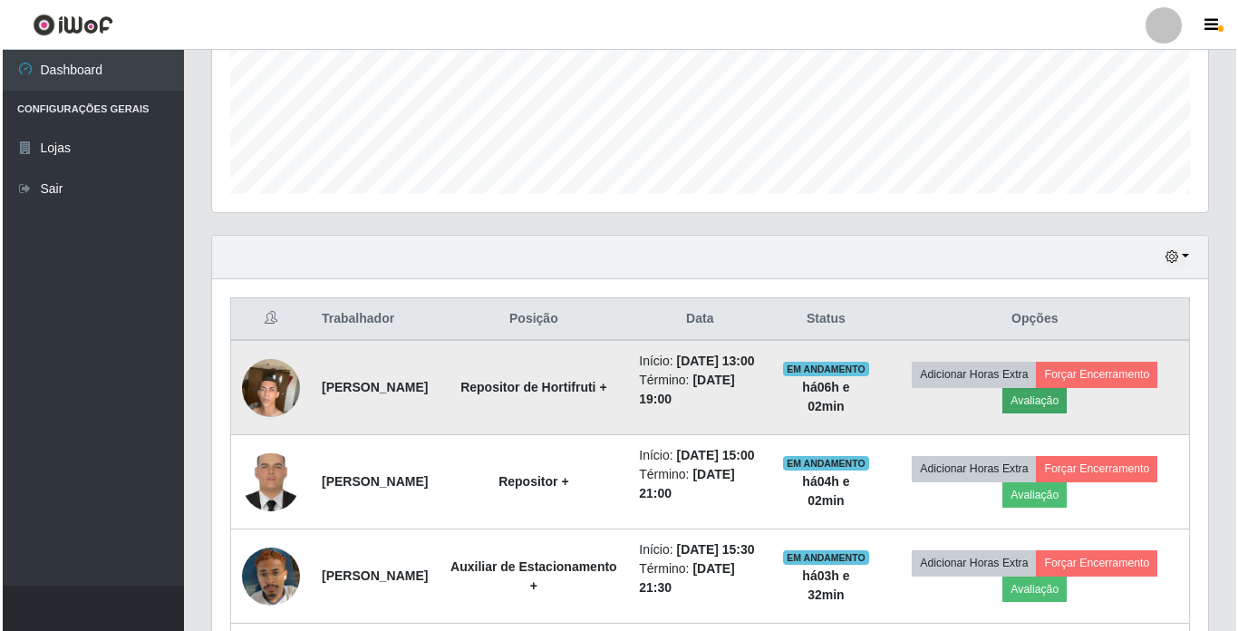
scroll to position [376, 987]
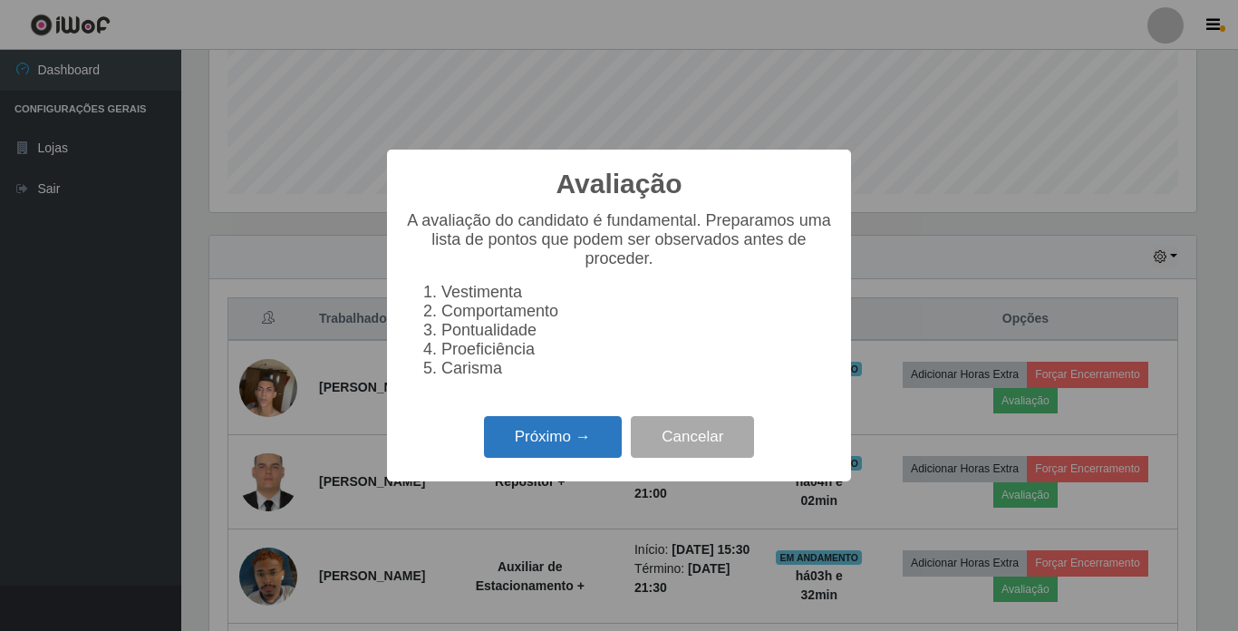
click at [571, 444] on button "Próximo →" at bounding box center [553, 437] width 138 height 43
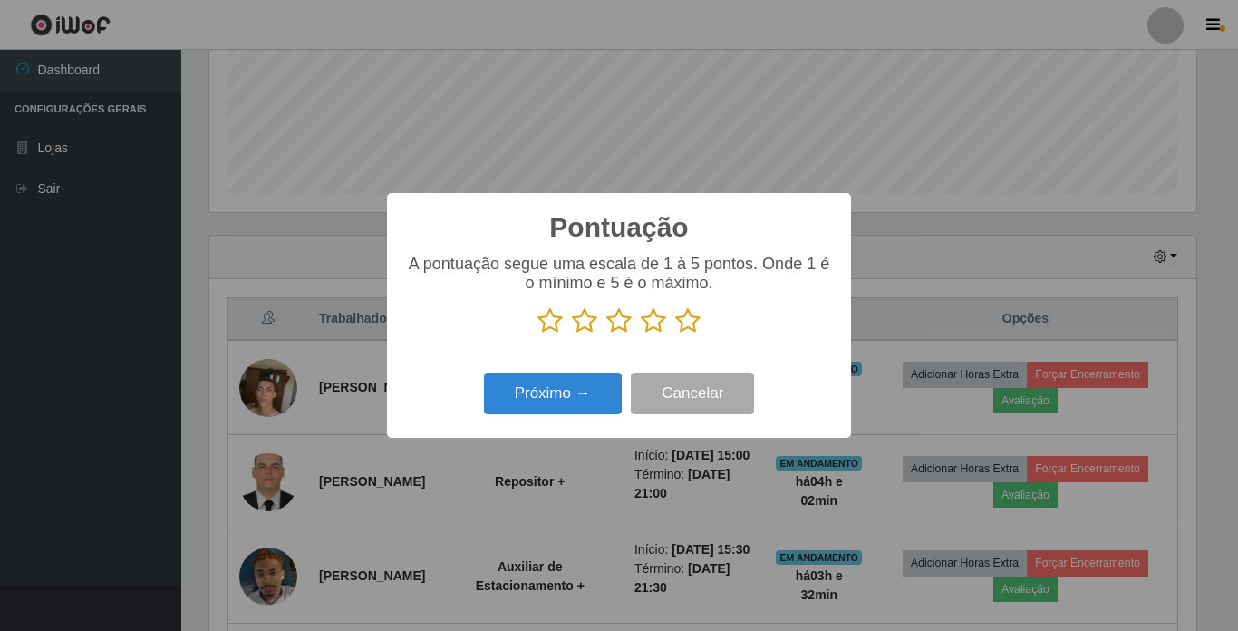
scroll to position [905731, 905120]
click at [694, 316] on icon at bounding box center [687, 320] width 25 height 27
click at [675, 334] on input "radio" at bounding box center [675, 334] width 0 height 0
click at [558, 400] on button "Próximo →" at bounding box center [553, 393] width 138 height 43
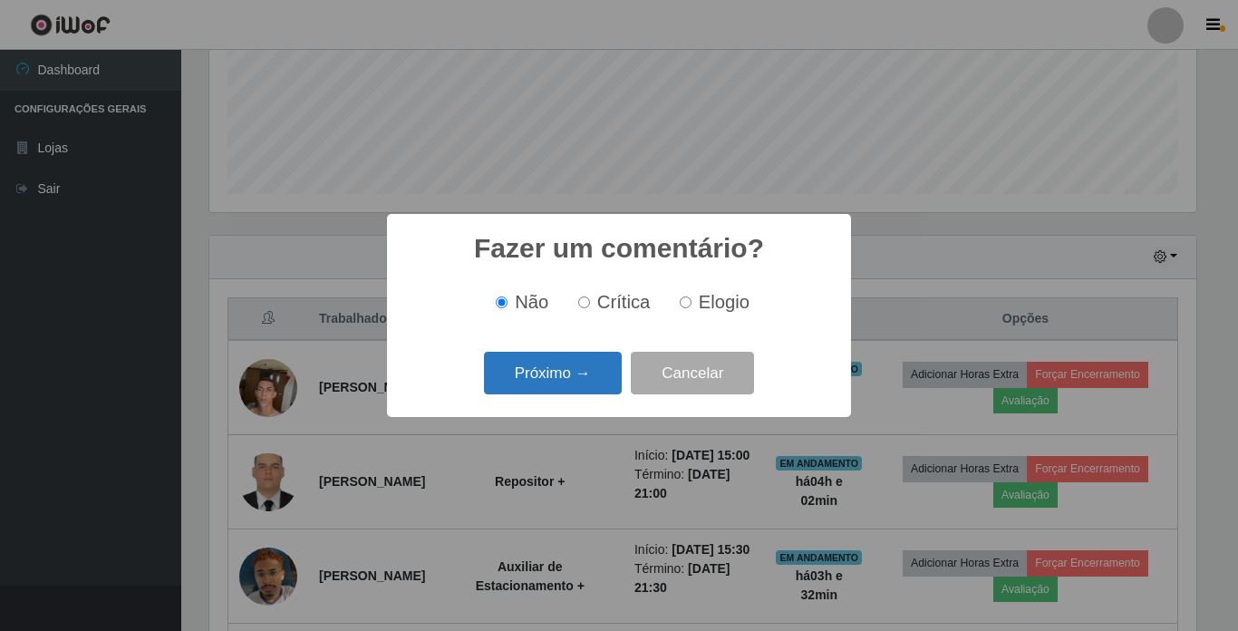
click at [582, 360] on button "Próximo →" at bounding box center [553, 373] width 138 height 43
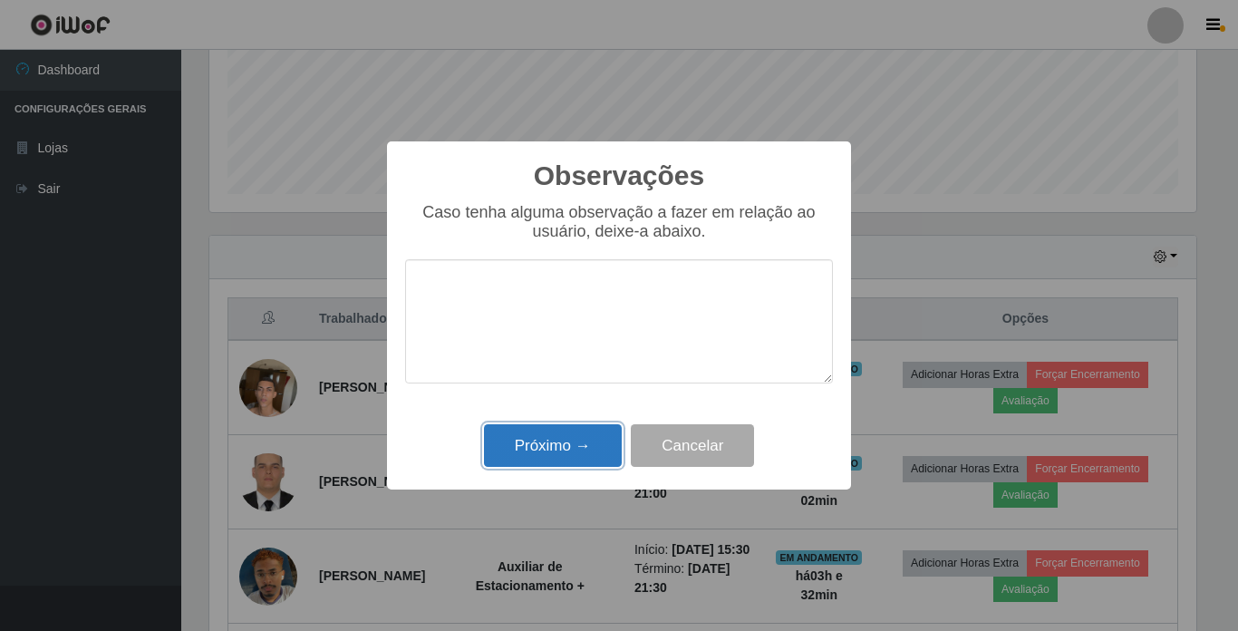
click at [542, 442] on button "Próximo →" at bounding box center [553, 445] width 138 height 43
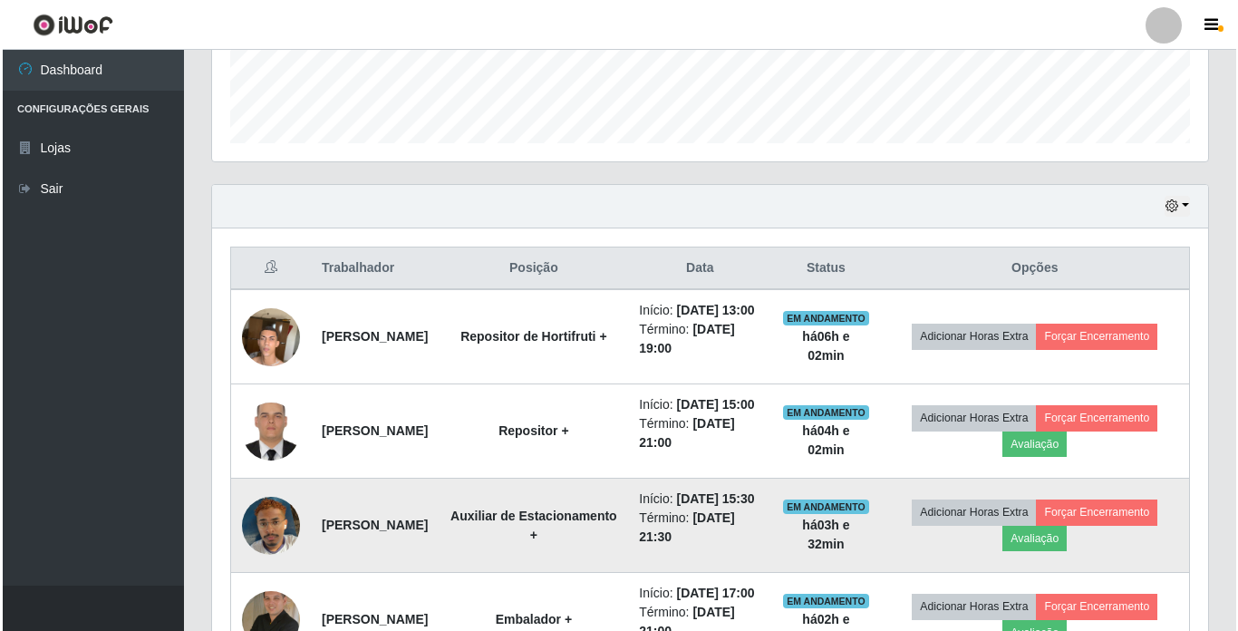
scroll to position [499, 0]
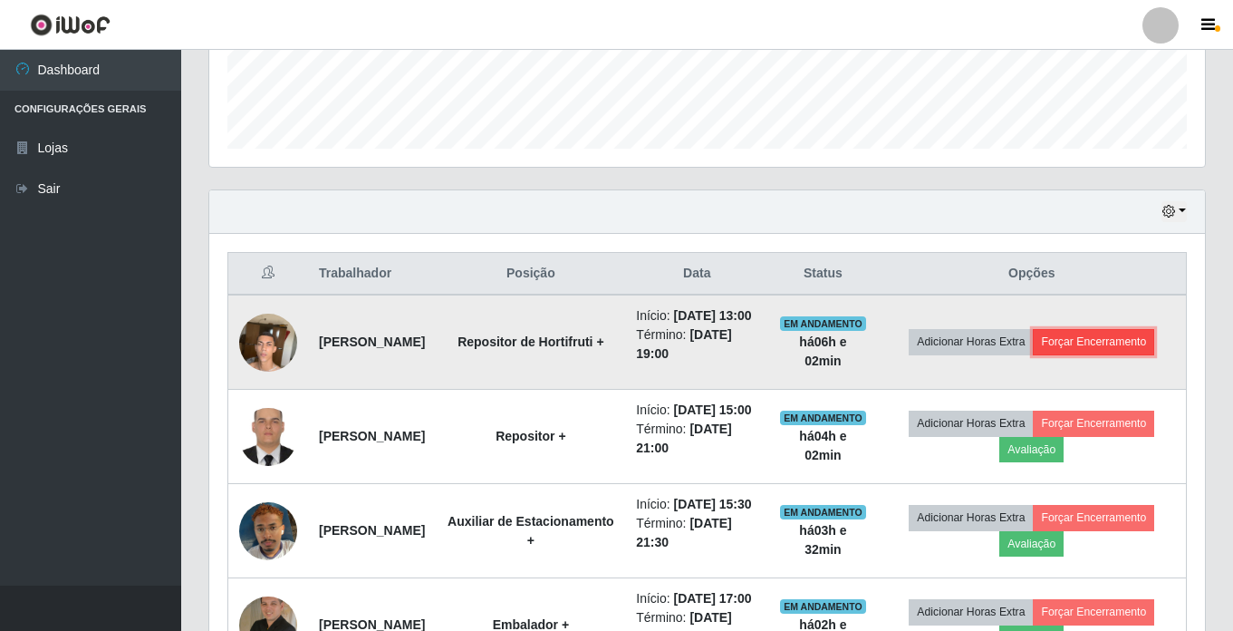
click at [1073, 354] on button "Forçar Encerramento" at bounding box center [1093, 341] width 121 height 25
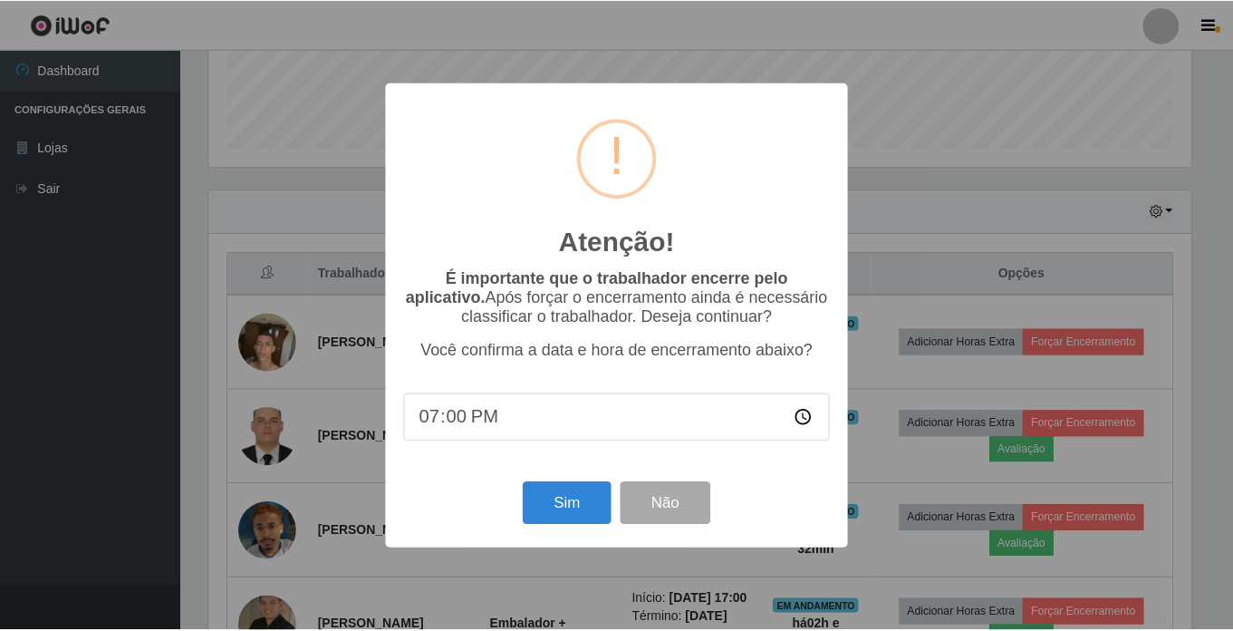
scroll to position [376, 987]
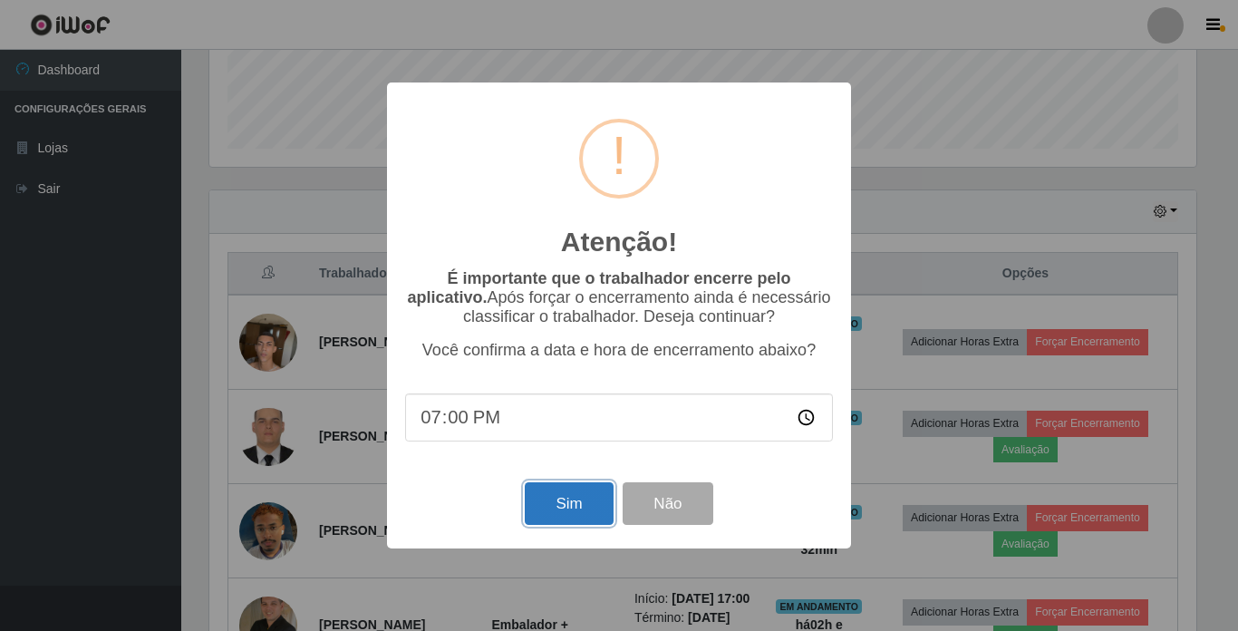
click at [565, 507] on button "Sim" at bounding box center [569, 503] width 88 height 43
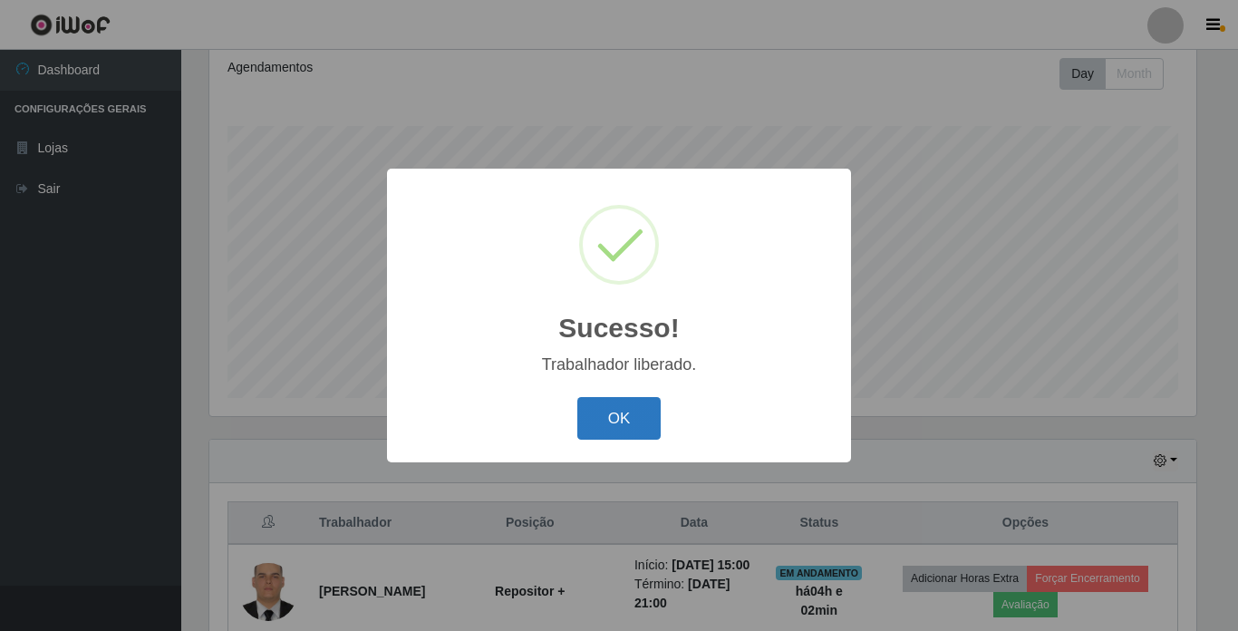
click at [618, 417] on button "OK" at bounding box center [619, 418] width 84 height 43
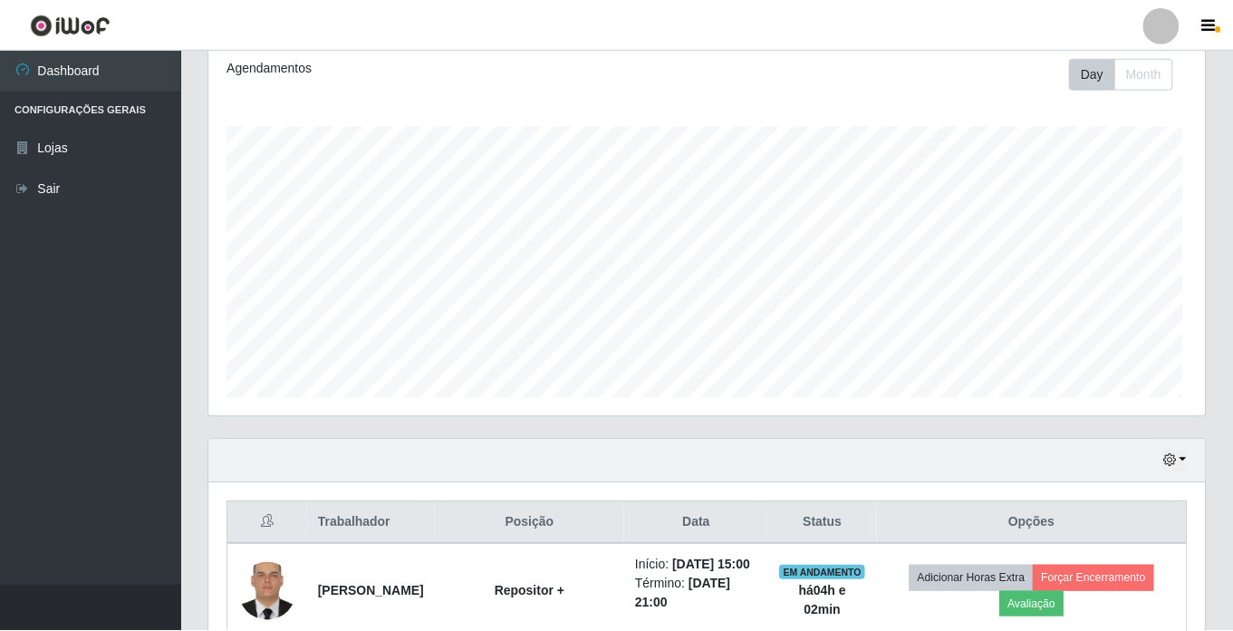
scroll to position [376, 996]
